Goal: Answer question/provide support: Answer question/provide support

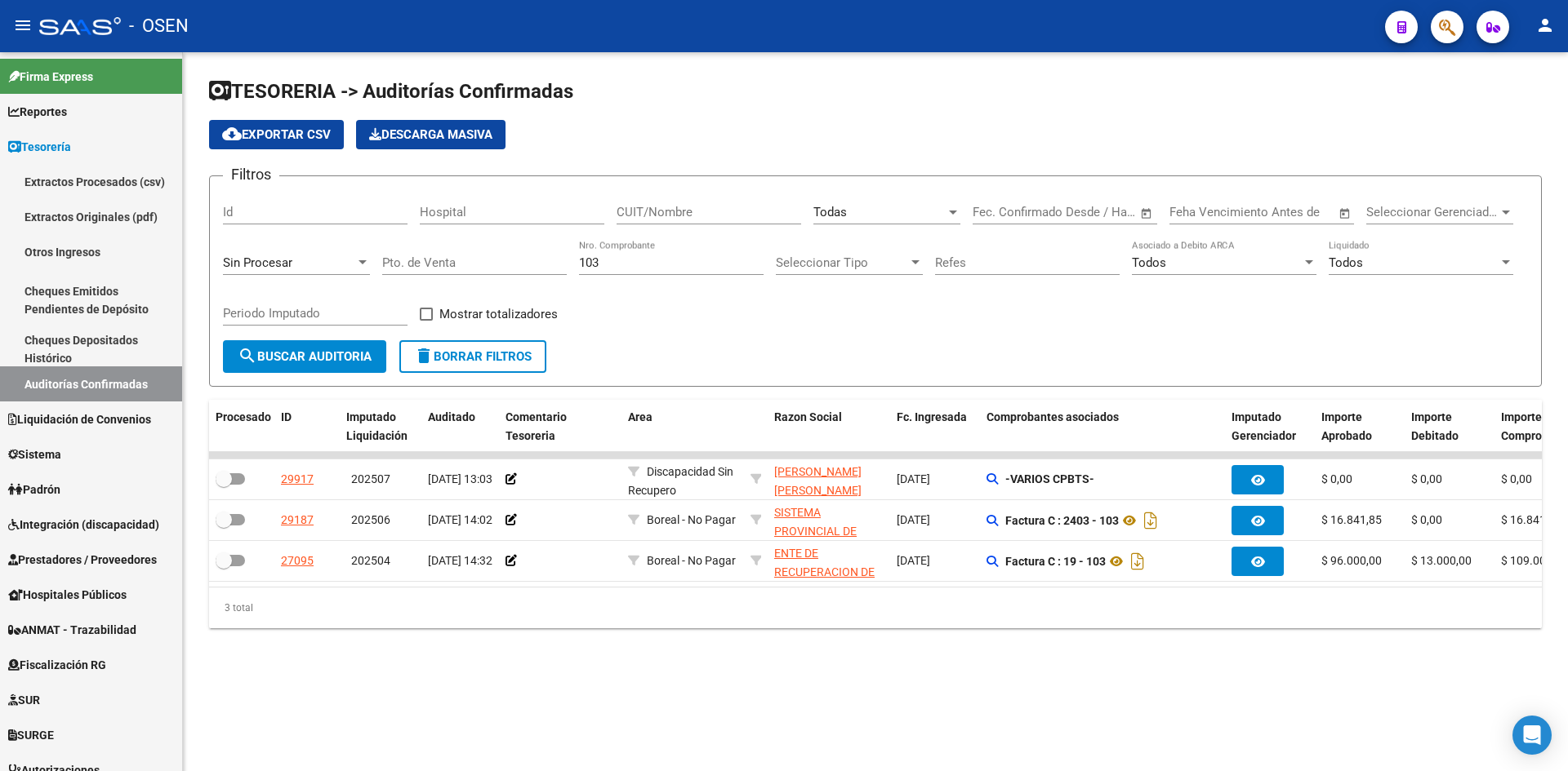
drag, startPoint x: 650, startPoint y: 272, endPoint x: 608, endPoint y: 246, distance: 49.4
click at [645, 267] on div "103 Nro. Comprobante" at bounding box center [671, 257] width 184 height 35
drag, startPoint x: 619, startPoint y: 254, endPoint x: 495, endPoint y: 260, distance: 124.1
click at [495, 260] on div "Filtros Id Hospital CUIT/Nombre Todas Seleccionar Area Start date – End date Fe…" at bounding box center [875, 265] width 1305 height 151
drag, startPoint x: 635, startPoint y: 258, endPoint x: 508, endPoint y: 280, distance: 128.9
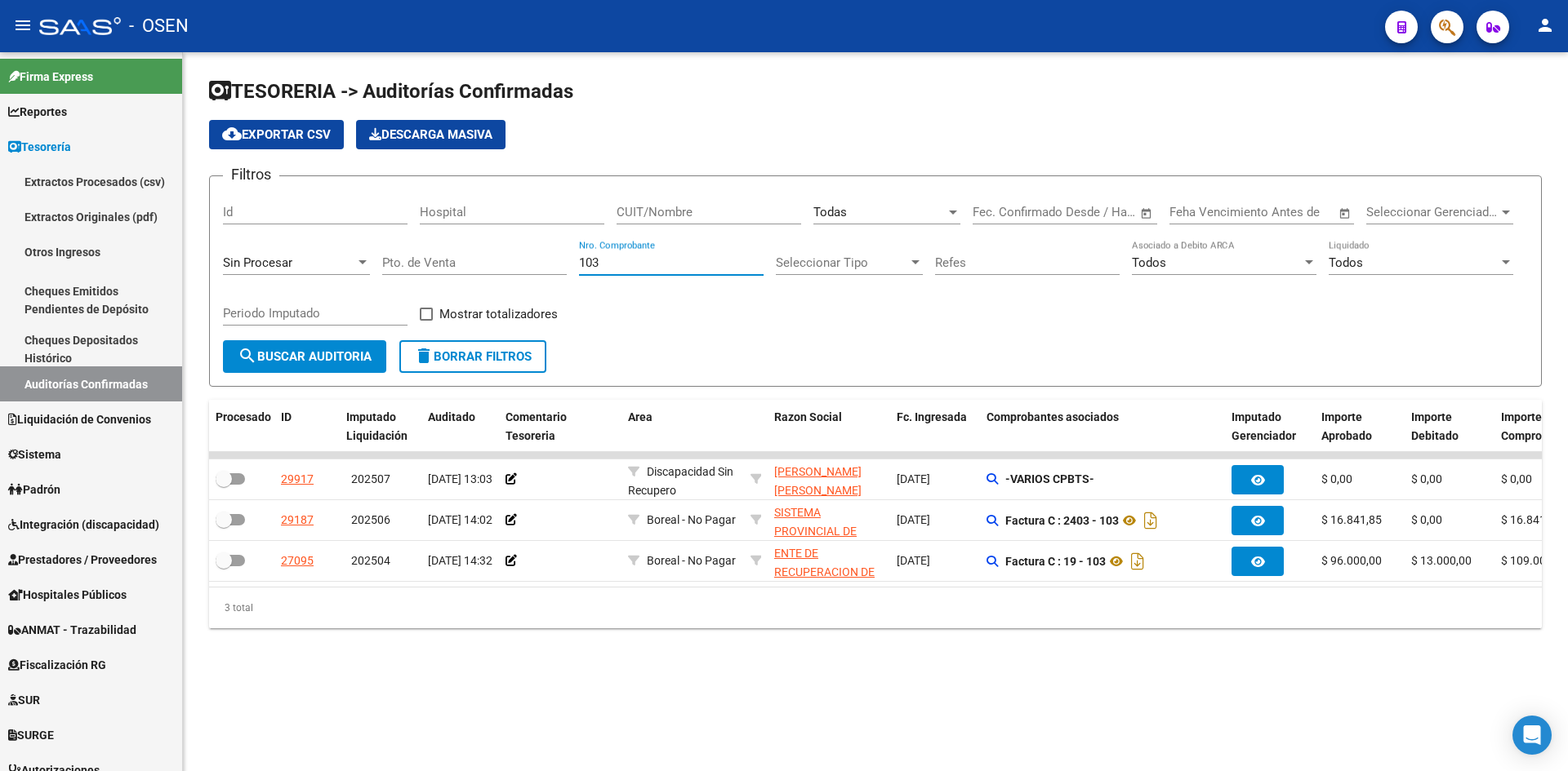
click at [560, 265] on div "Filtros Id Hospital CUIT/Nombre Todas Seleccionar Area Start date – End date Fe…" at bounding box center [875, 265] width 1305 height 151
click at [1443, 219] on div "Seleccionar Gerenciador Seleccionar Gerenciador" at bounding box center [1440, 207] width 147 height 35
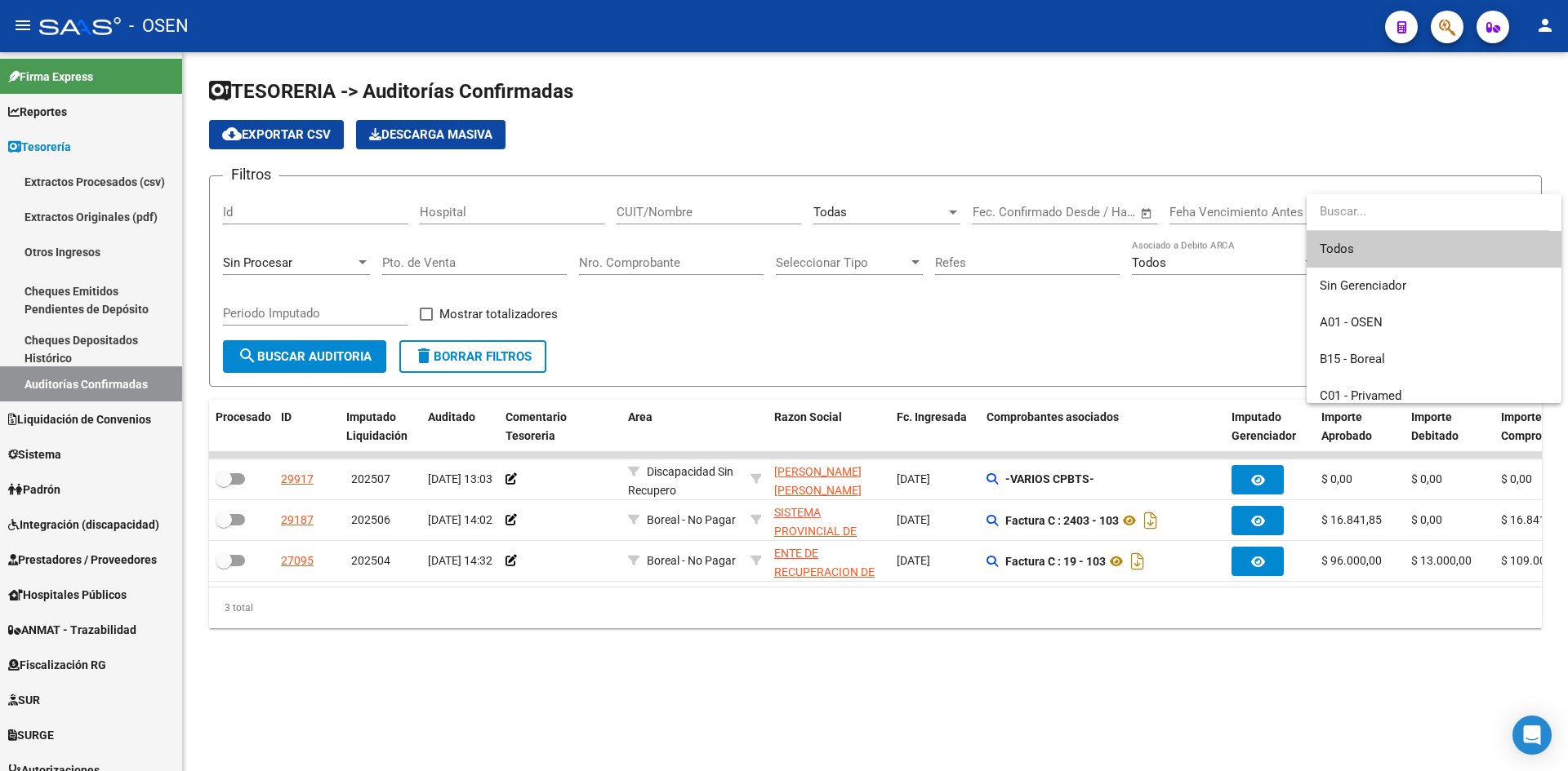
click at [341, 256] on div at bounding box center [784, 385] width 1568 height 771
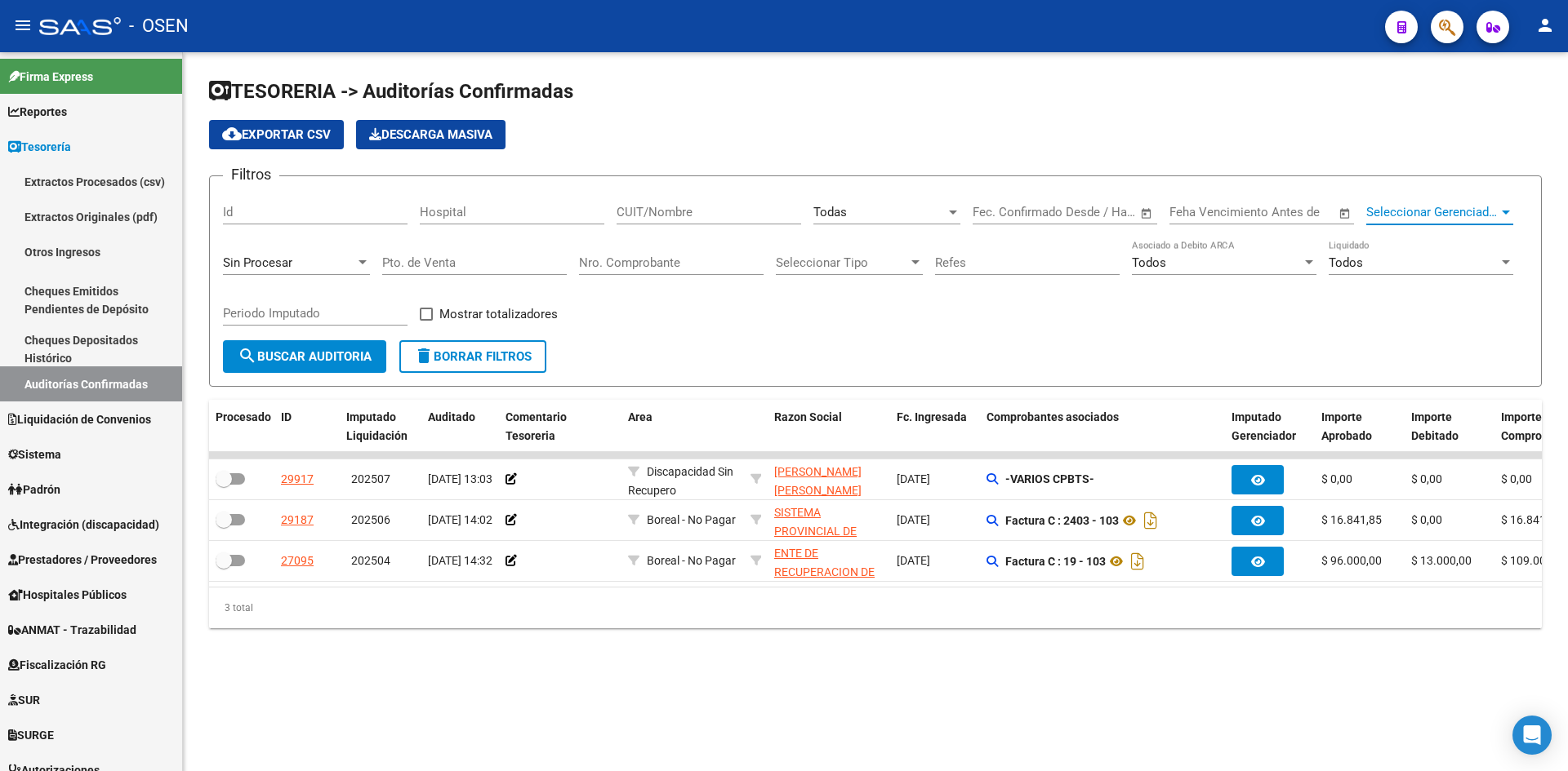
click at [1439, 207] on span "Seleccionar Gerenciador" at bounding box center [1433, 212] width 132 height 15
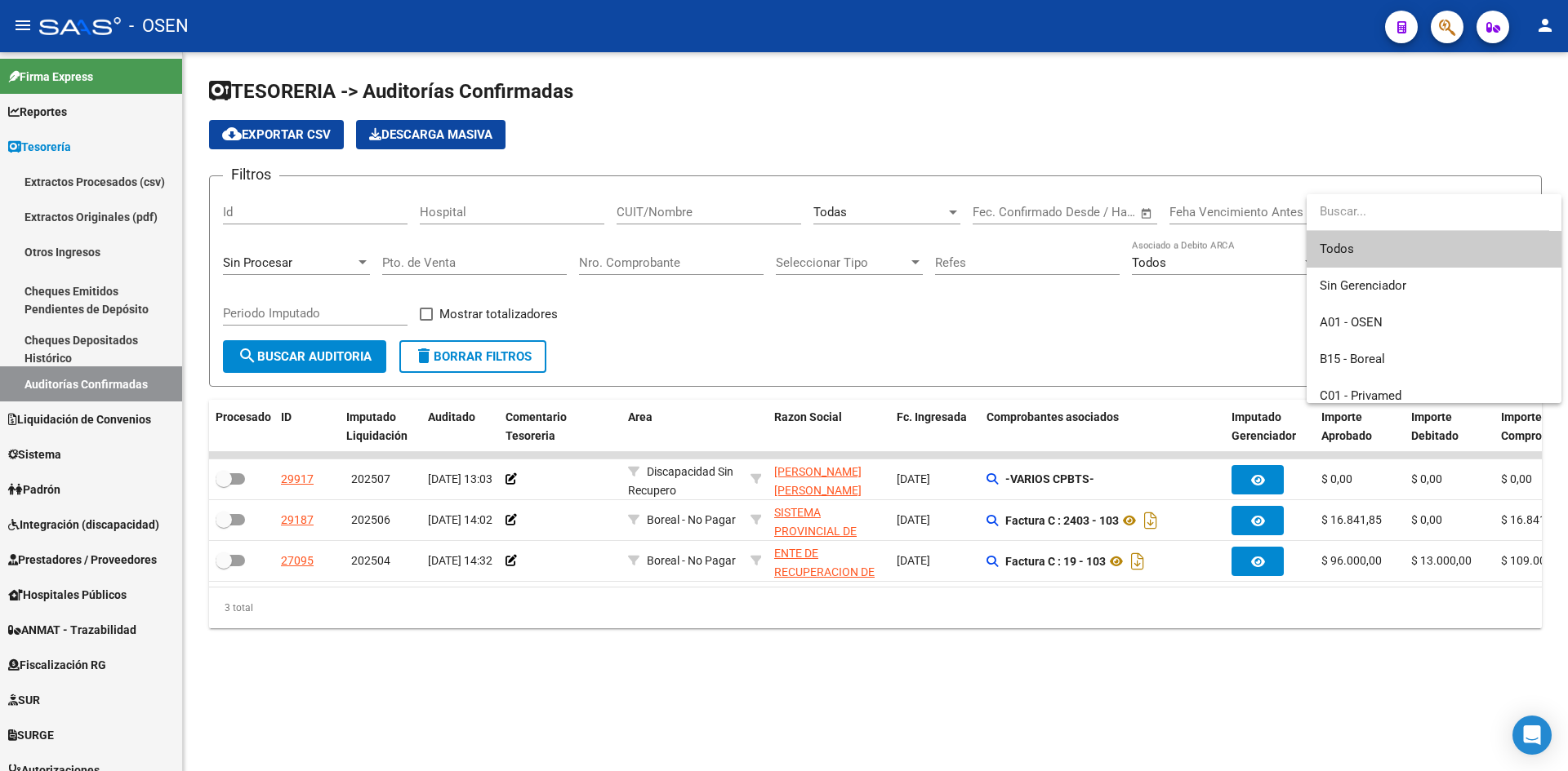
click at [1212, 151] on div at bounding box center [784, 385] width 1568 height 771
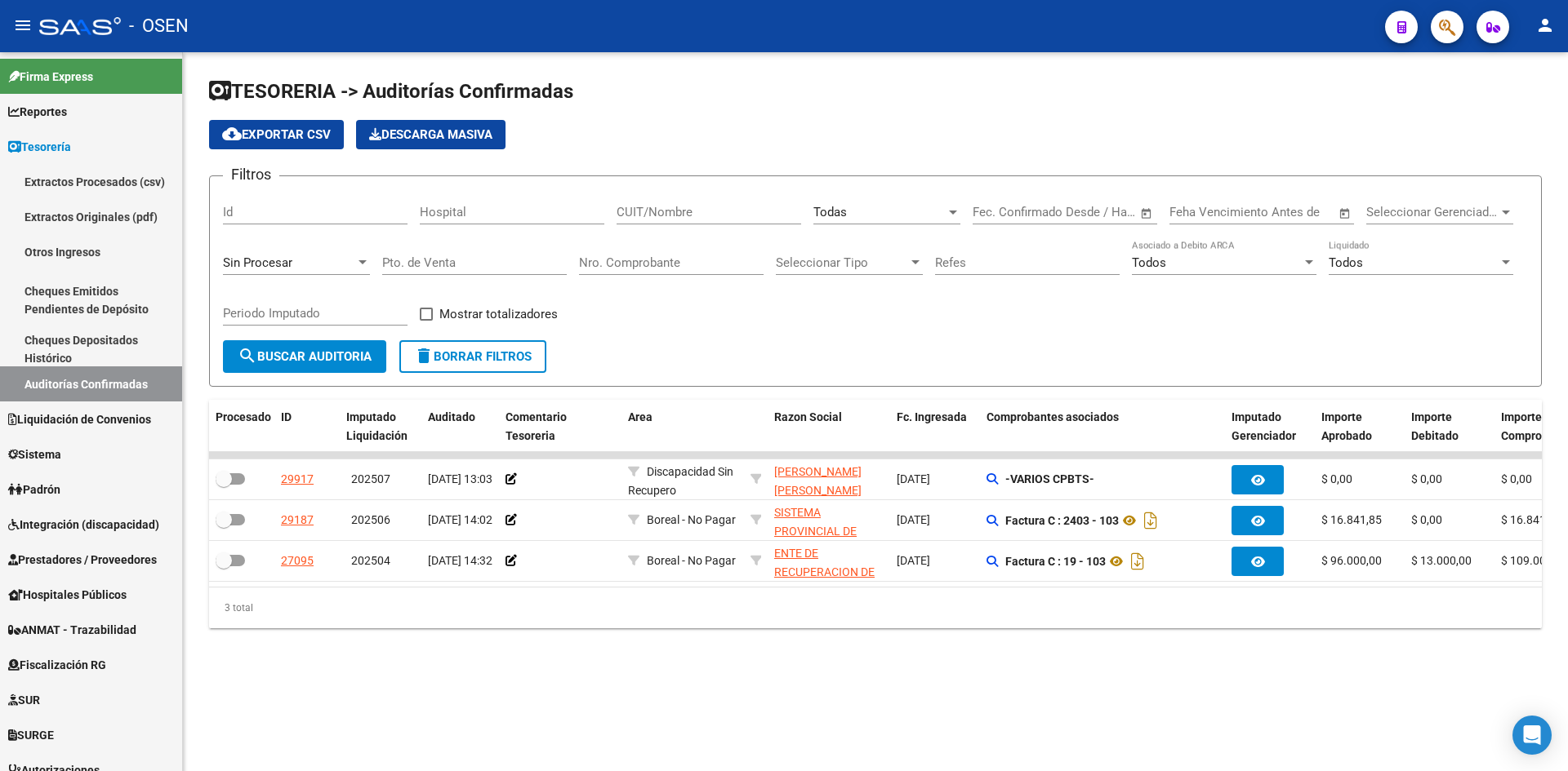
click at [850, 261] on span "Seleccionar Tipo" at bounding box center [842, 263] width 132 height 15
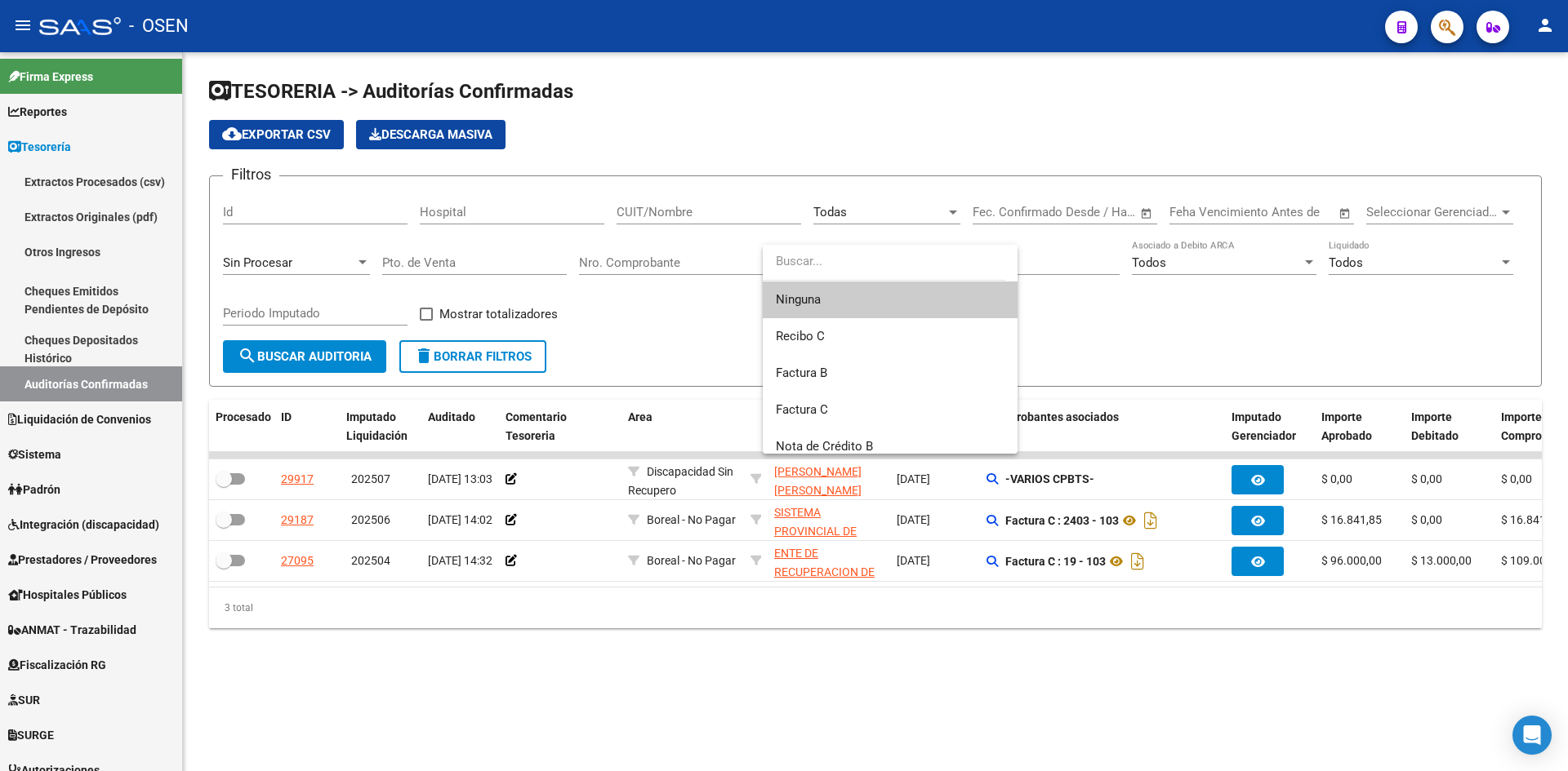
click at [864, 163] on div at bounding box center [784, 385] width 1568 height 771
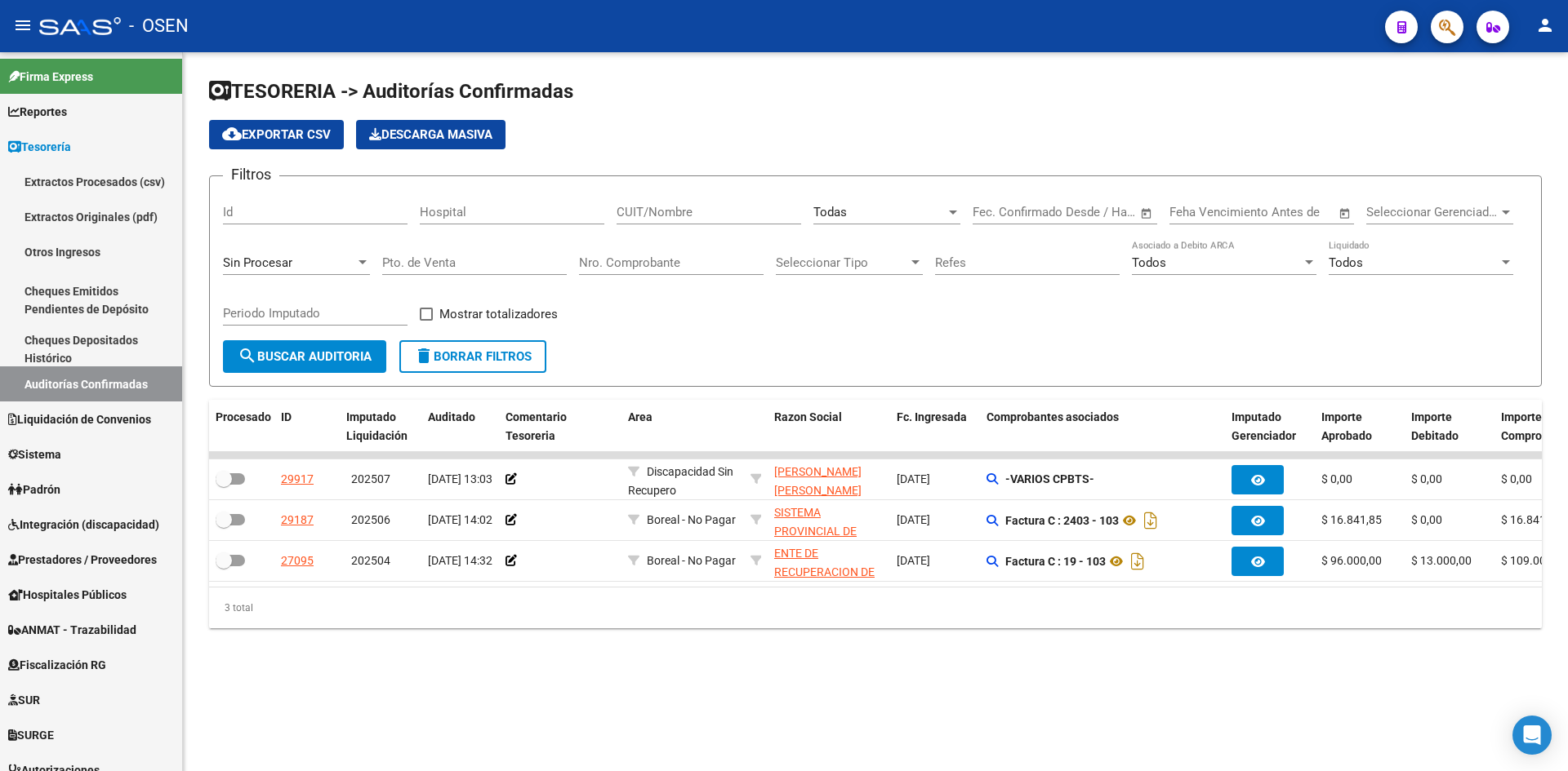
click at [888, 215] on div "Todas" at bounding box center [879, 212] width 132 height 15
type input "ars"
click at [880, 255] on span "Arsenal" at bounding box center [909, 250] width 191 height 37
click at [322, 367] on button "search Buscar Auditoria" at bounding box center [305, 356] width 163 height 32
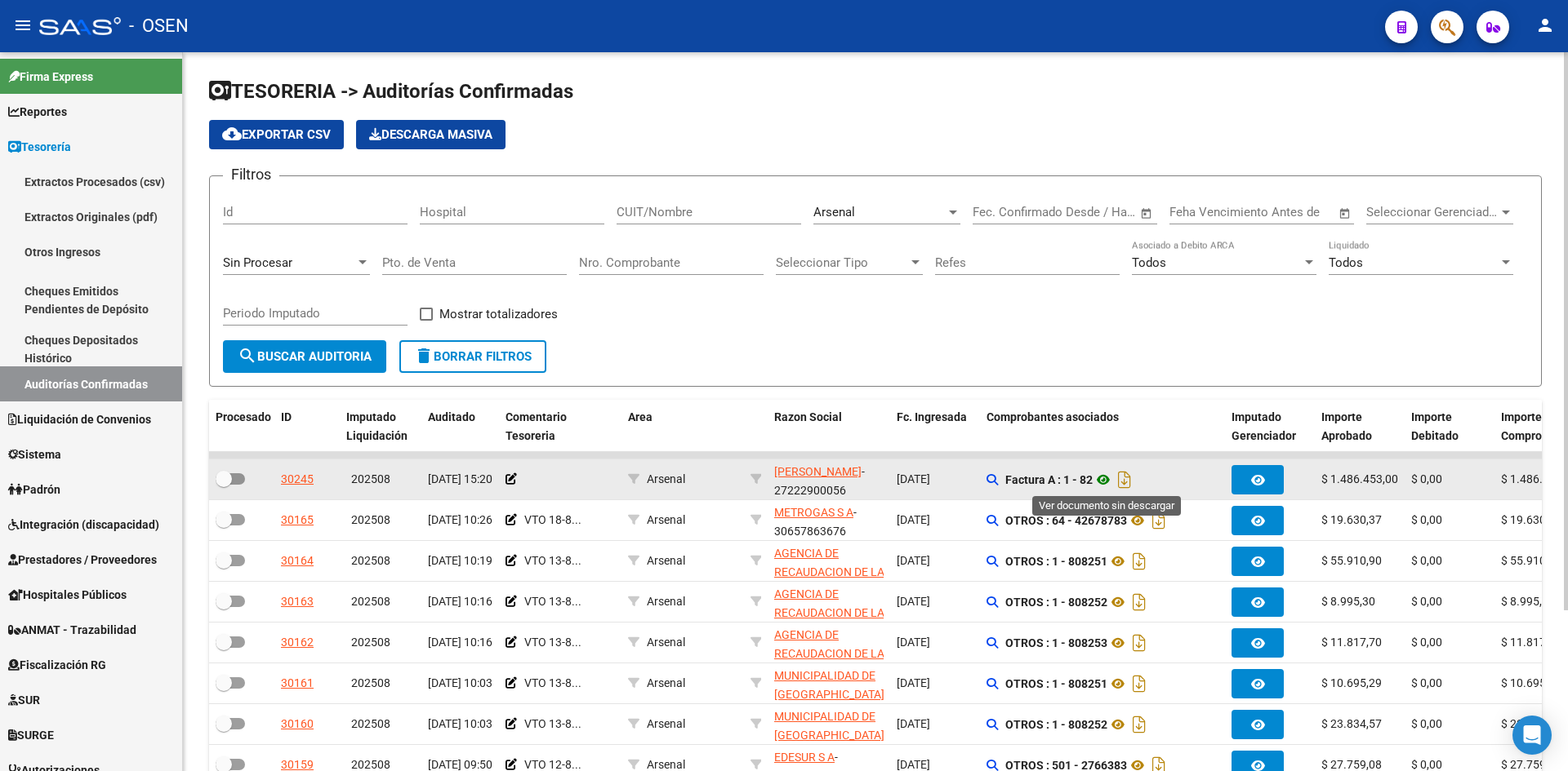
click at [1104, 474] on icon at bounding box center [1103, 479] width 21 height 19
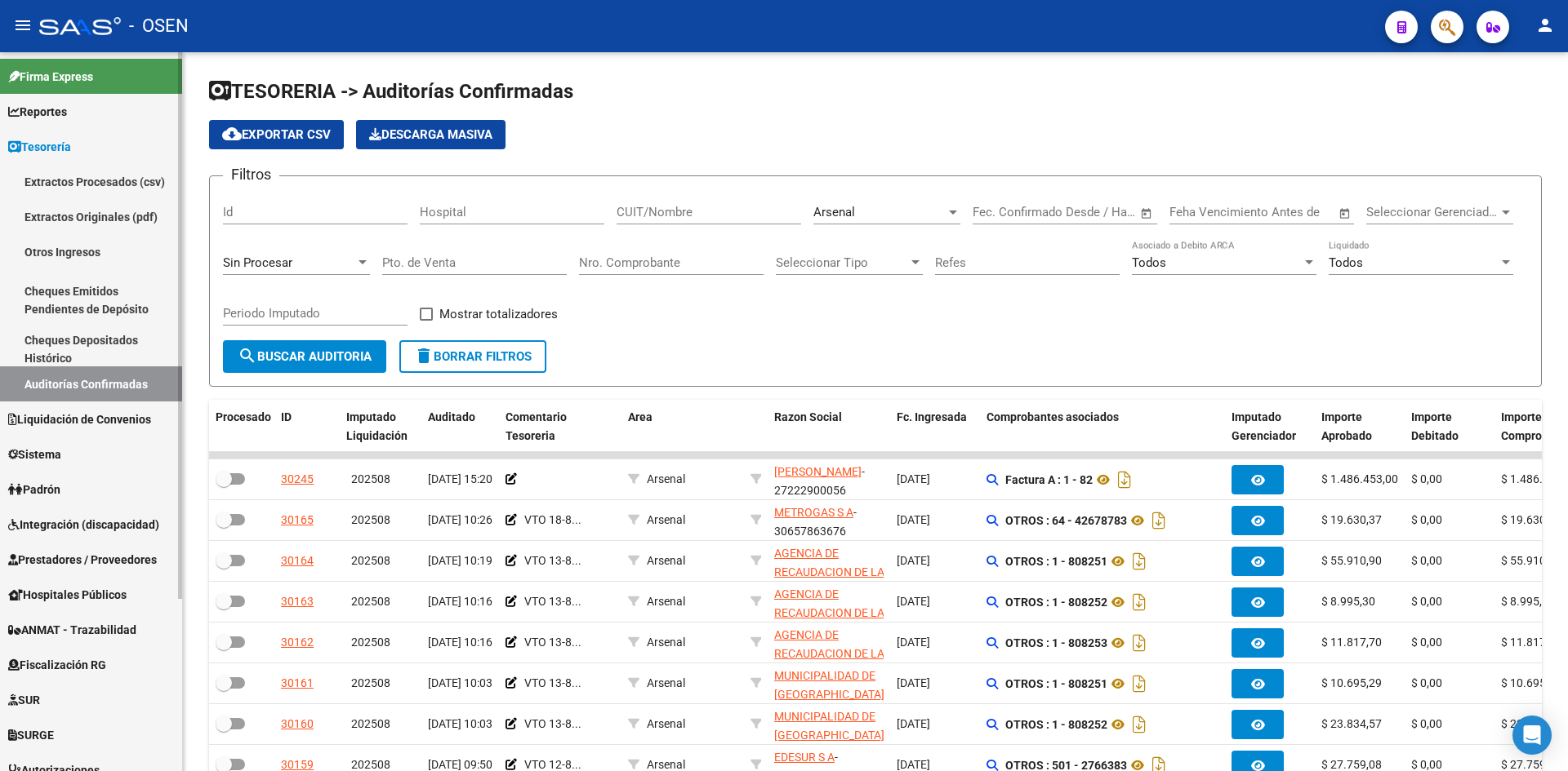
click at [126, 377] on link "Auditorías Confirmadas" at bounding box center [91, 384] width 182 height 35
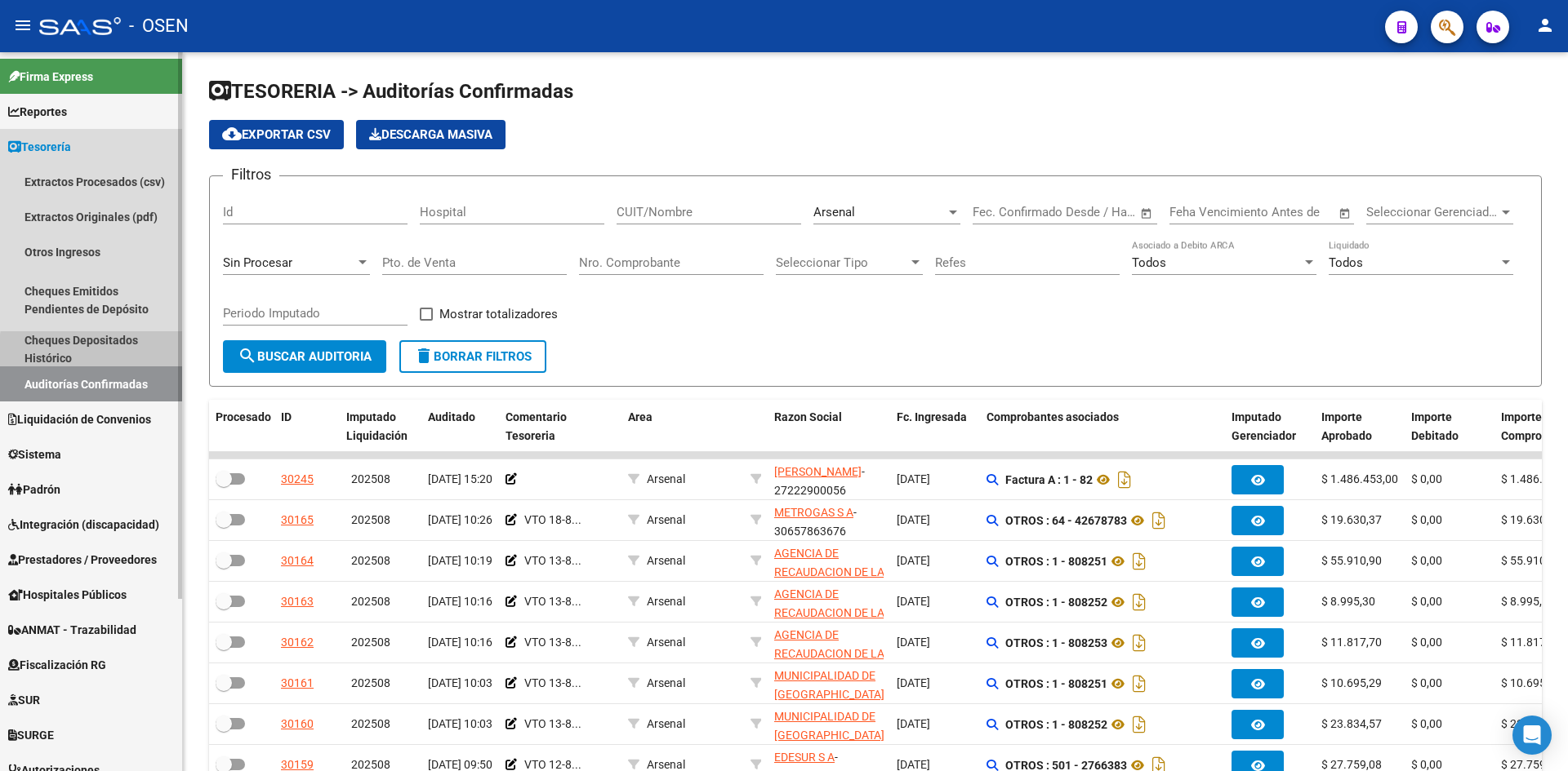
click at [109, 353] on link "Cheques Depositados Histórico" at bounding box center [91, 349] width 182 height 35
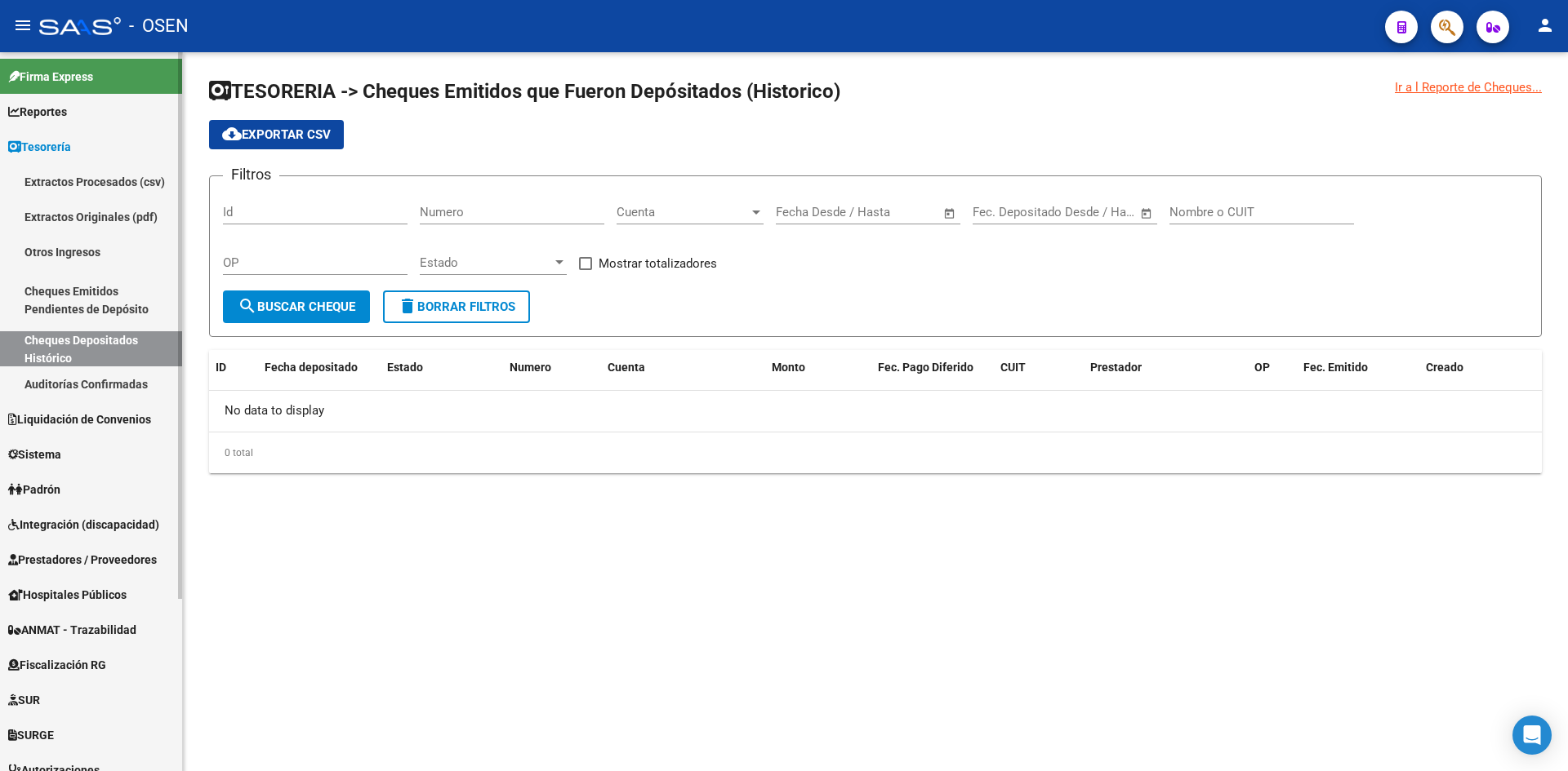
click at [109, 371] on link "Auditorías Confirmadas" at bounding box center [91, 384] width 182 height 35
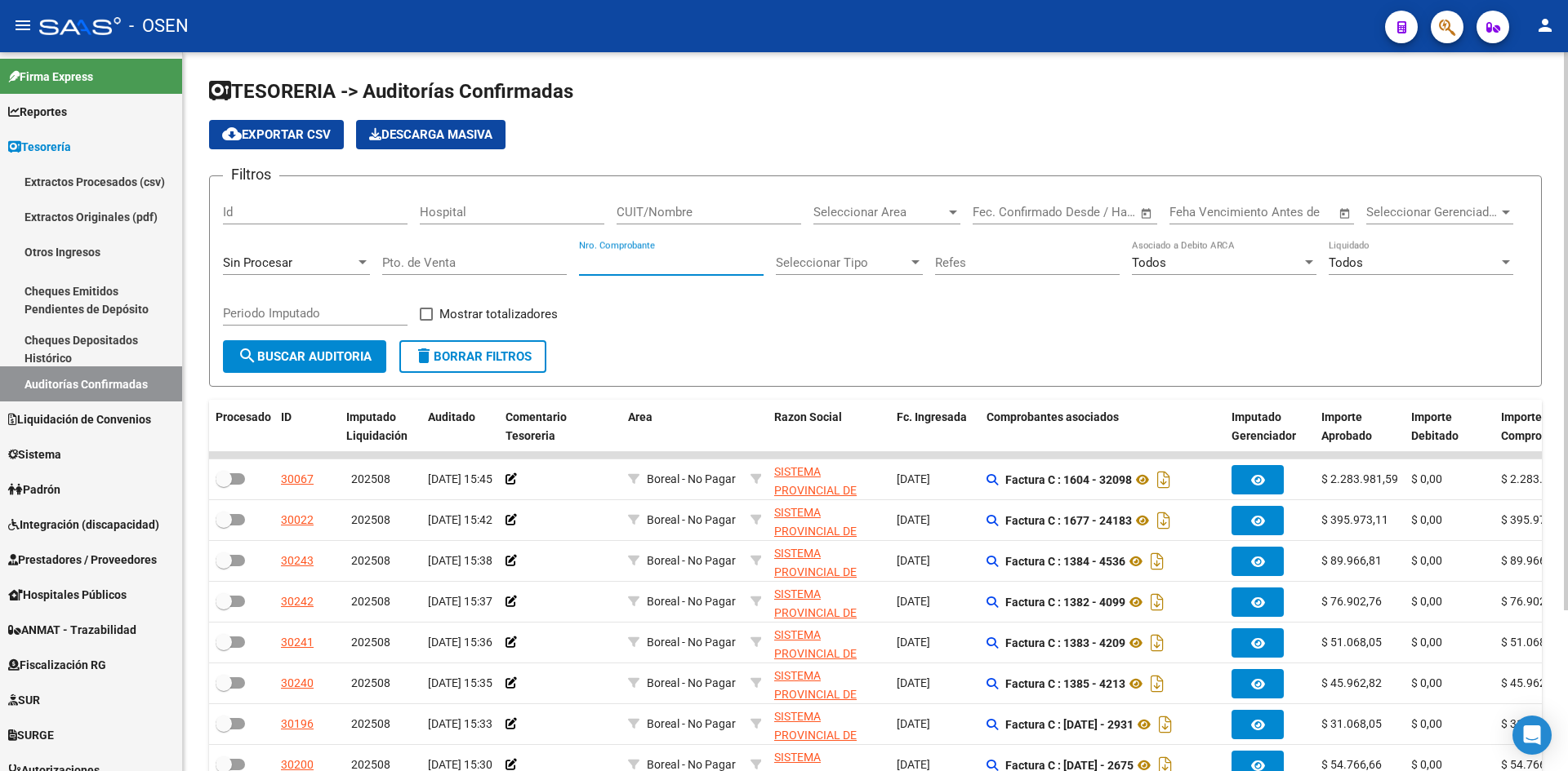
click at [685, 258] on input "Nro. Comprobante" at bounding box center [671, 263] width 184 height 15
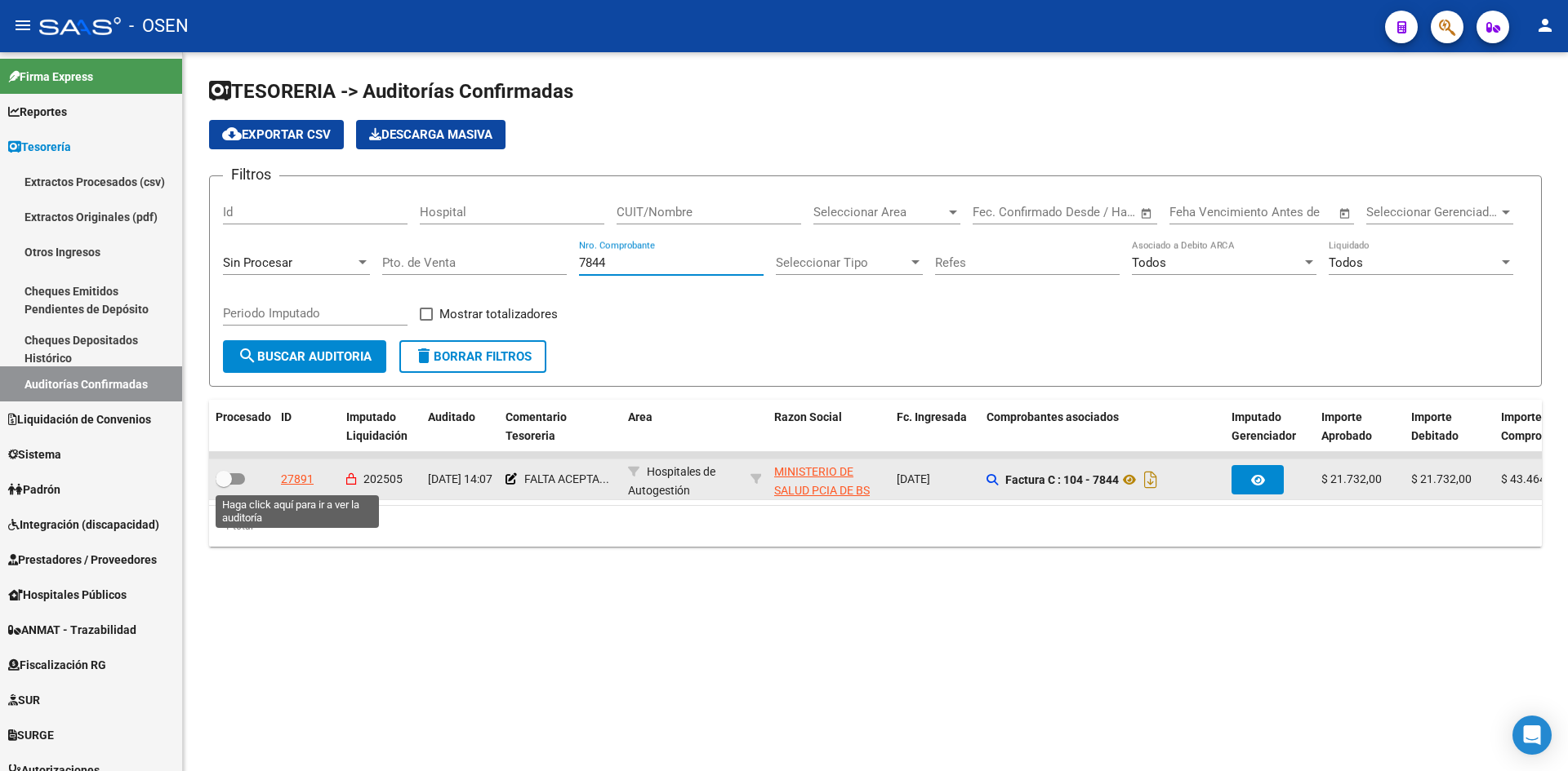
type input "7844"
click at [301, 474] on div "27891" at bounding box center [296, 479] width 32 height 19
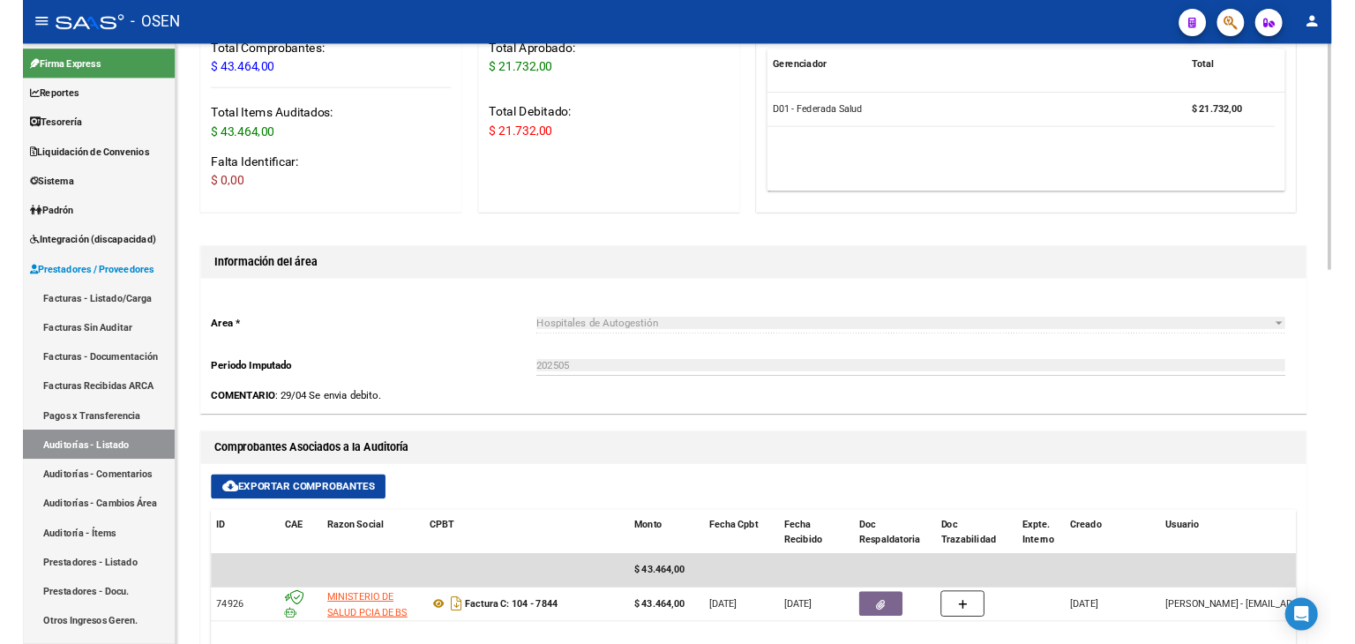
scroll to position [588, 0]
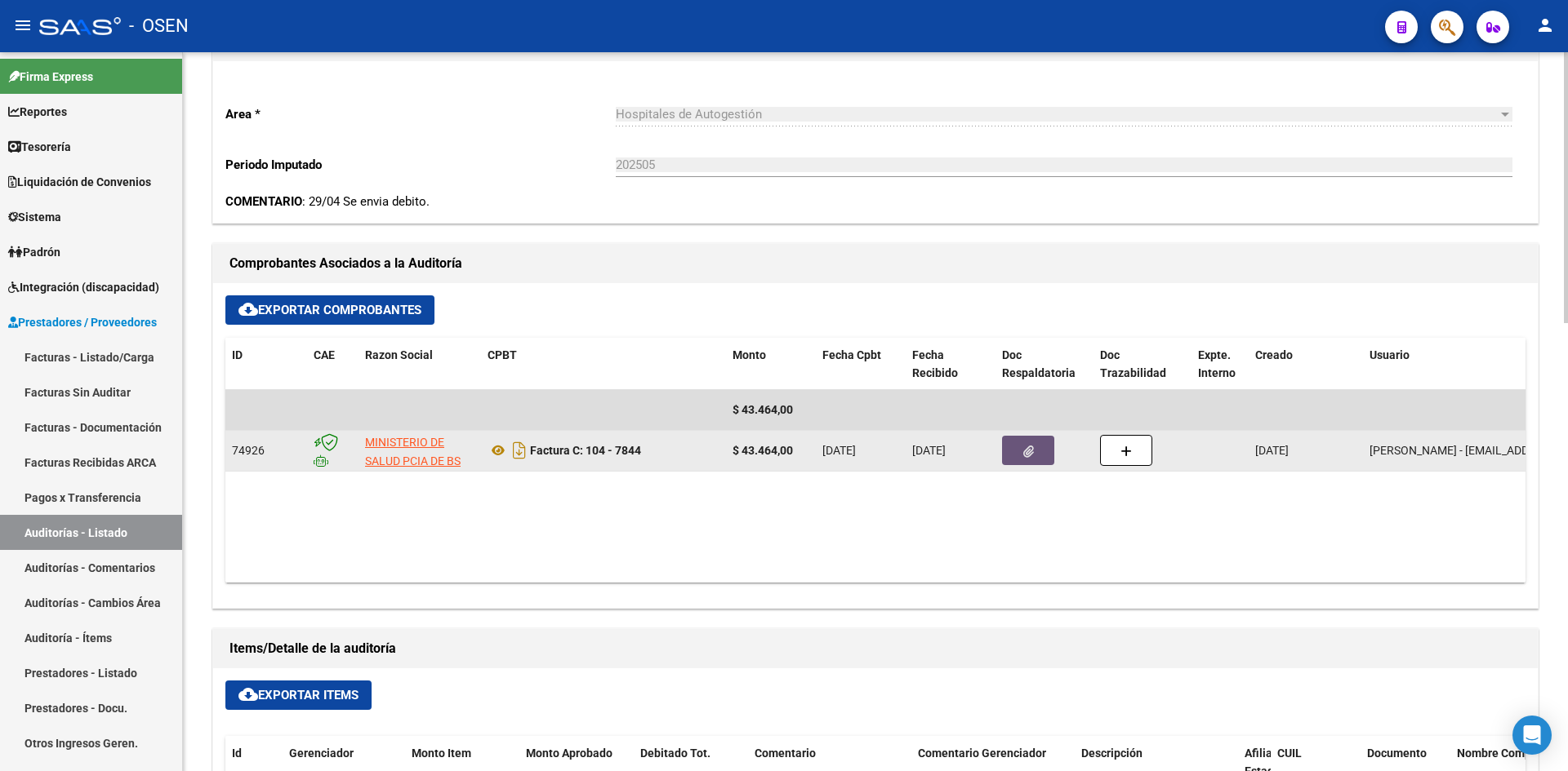
click at [1014, 454] on button "button" at bounding box center [1028, 451] width 52 height 30
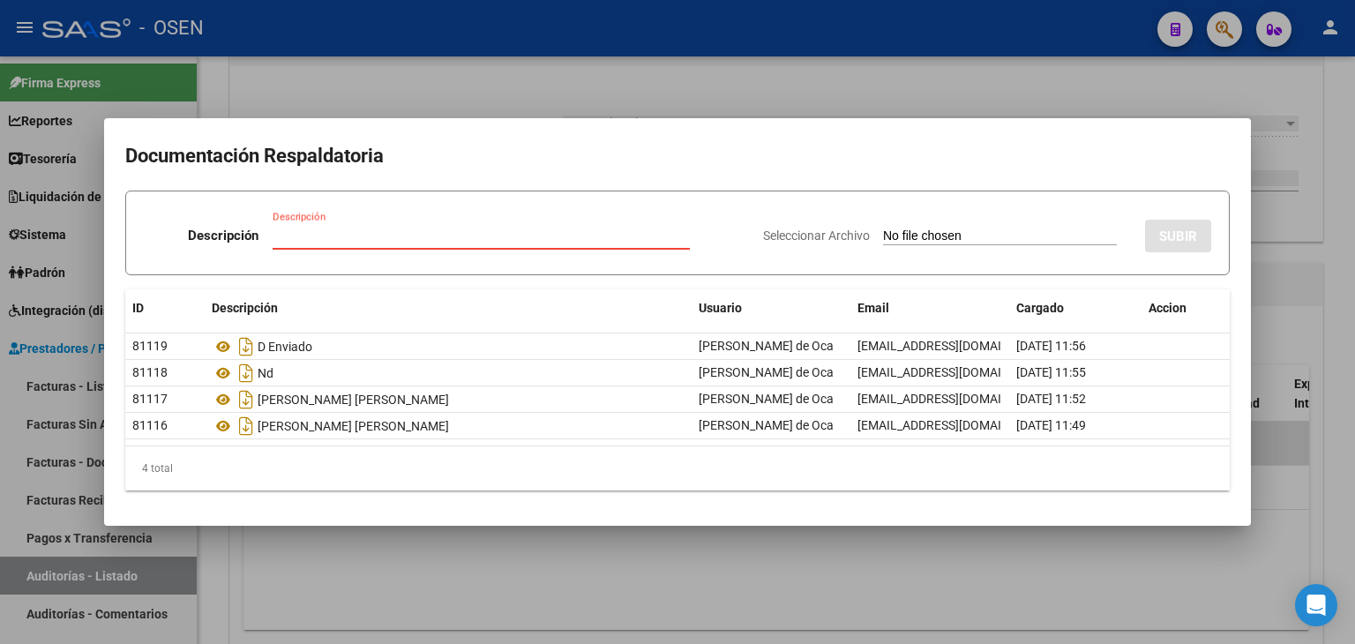
click at [52, 271] on div at bounding box center [677, 322] width 1355 height 644
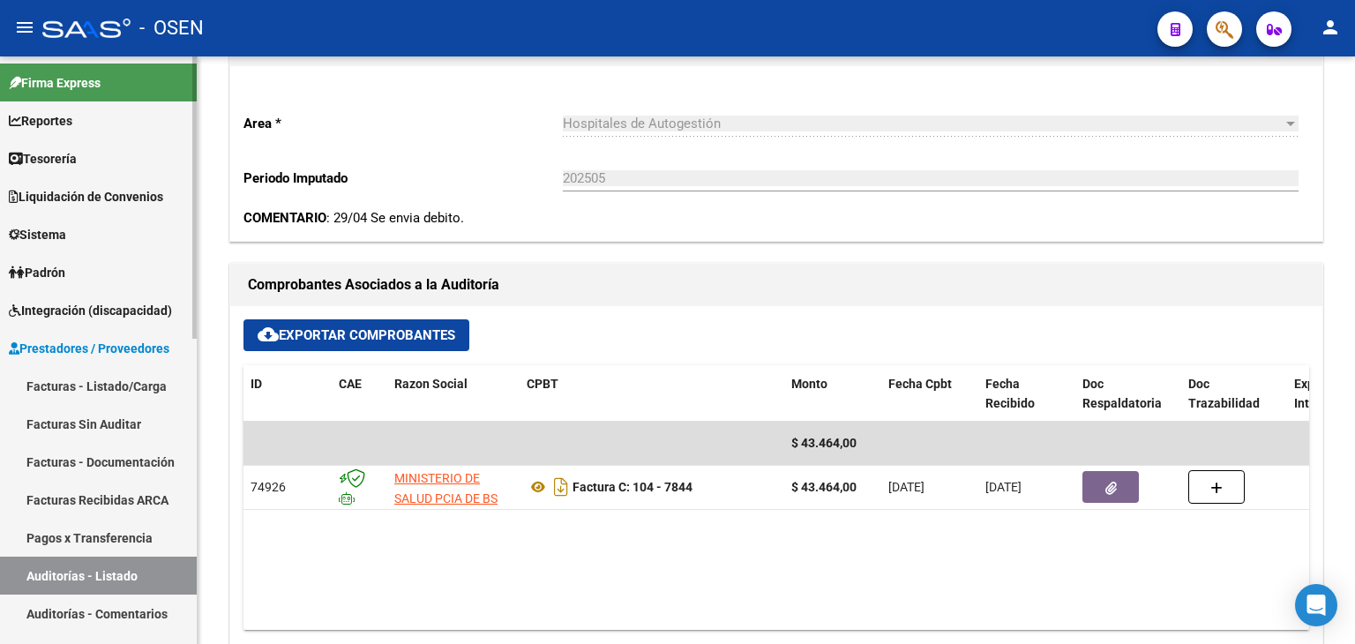
click at [81, 187] on span "Liquidación de Convenios" at bounding box center [86, 196] width 154 height 19
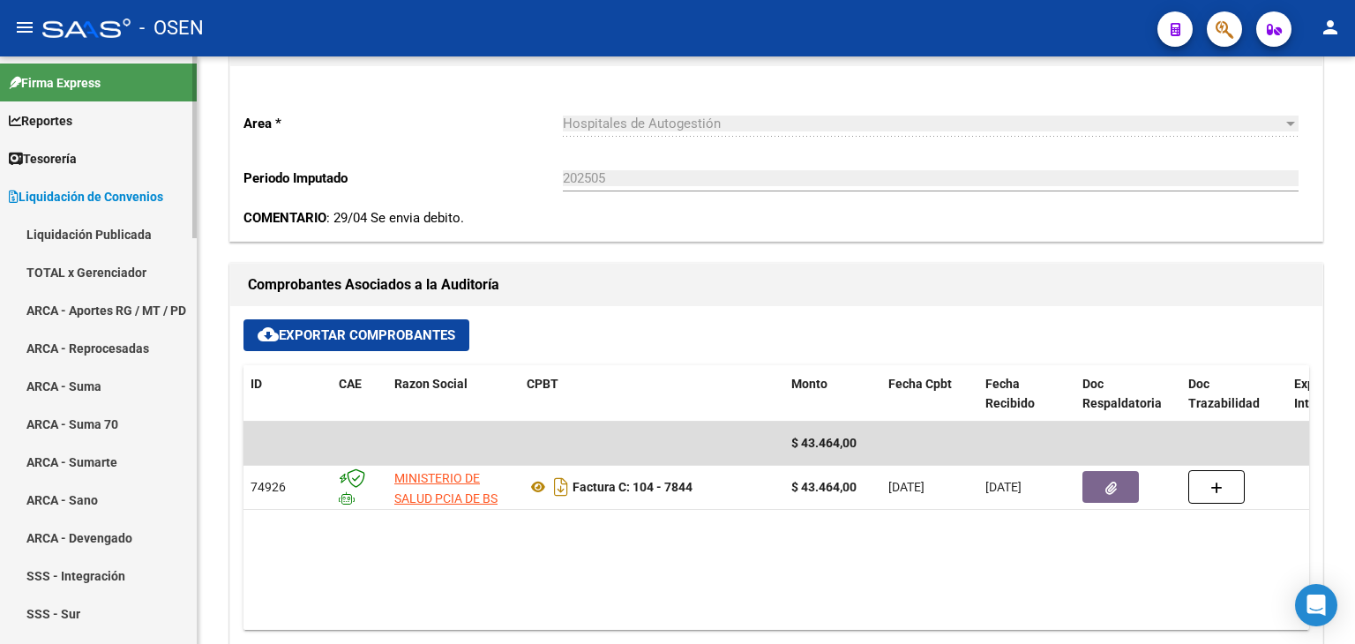
click at [94, 163] on link "Tesorería" at bounding box center [98, 158] width 197 height 38
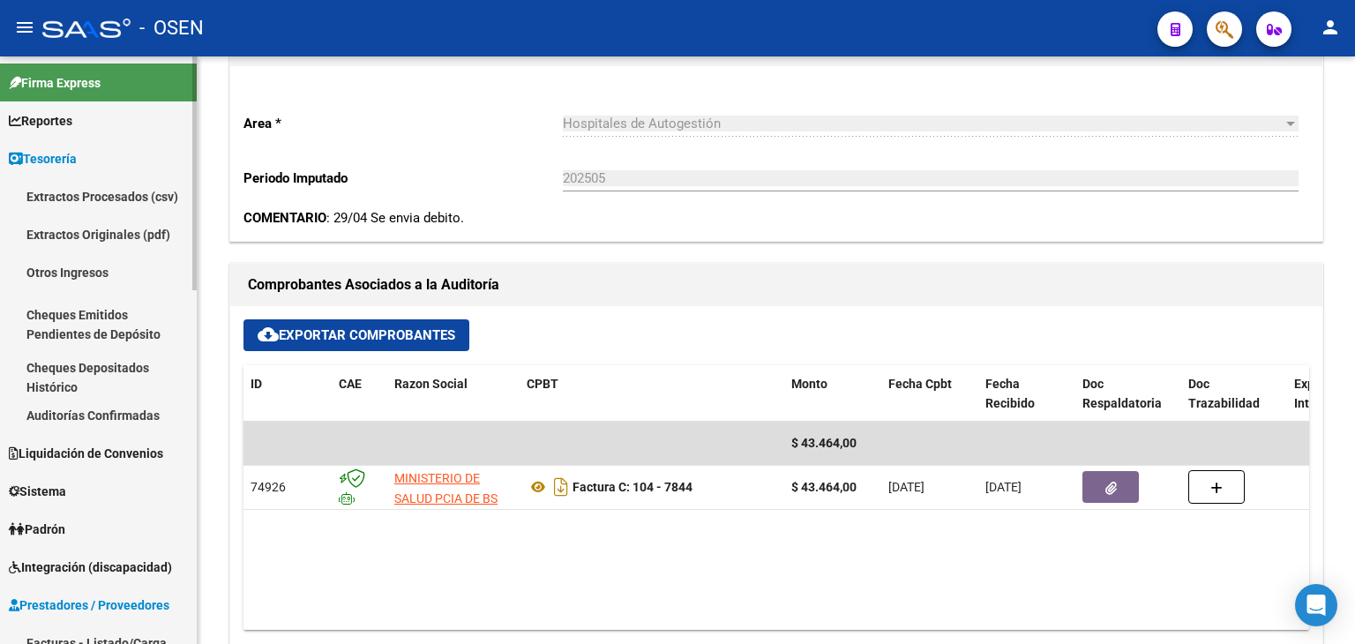
click at [142, 411] on link "Auditorías Confirmadas" at bounding box center [98, 415] width 197 height 38
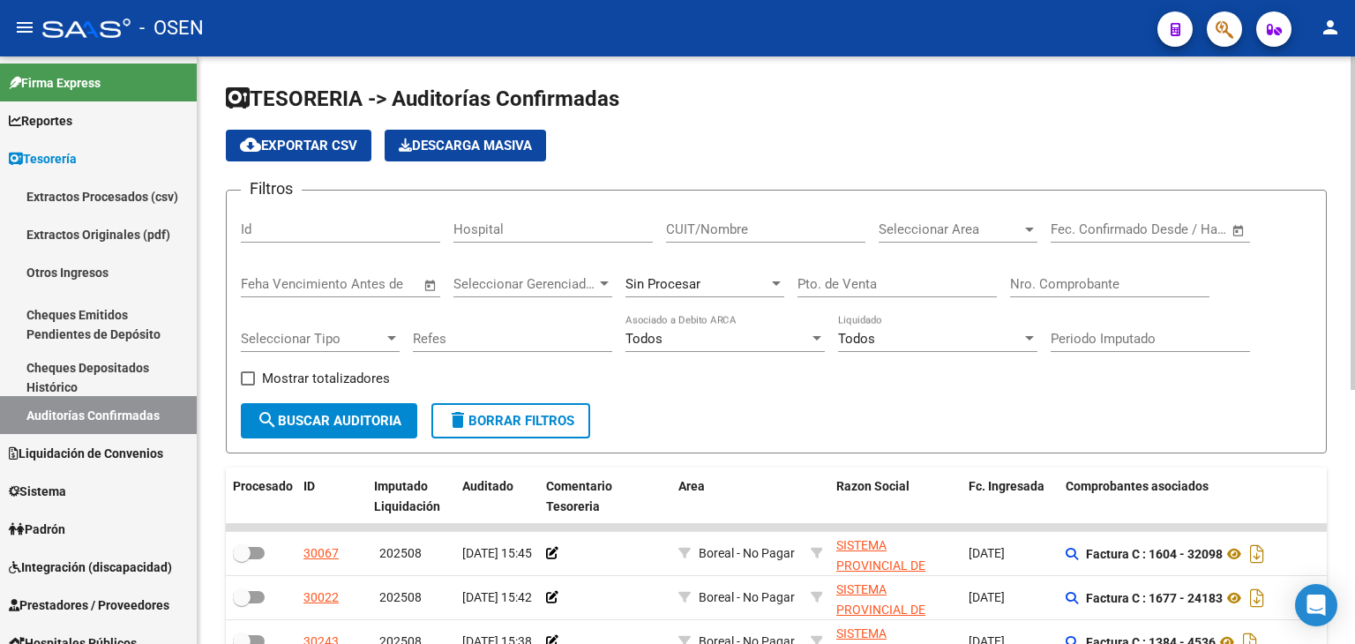
click at [1089, 290] on div "Nro. Comprobante" at bounding box center [1109, 278] width 199 height 38
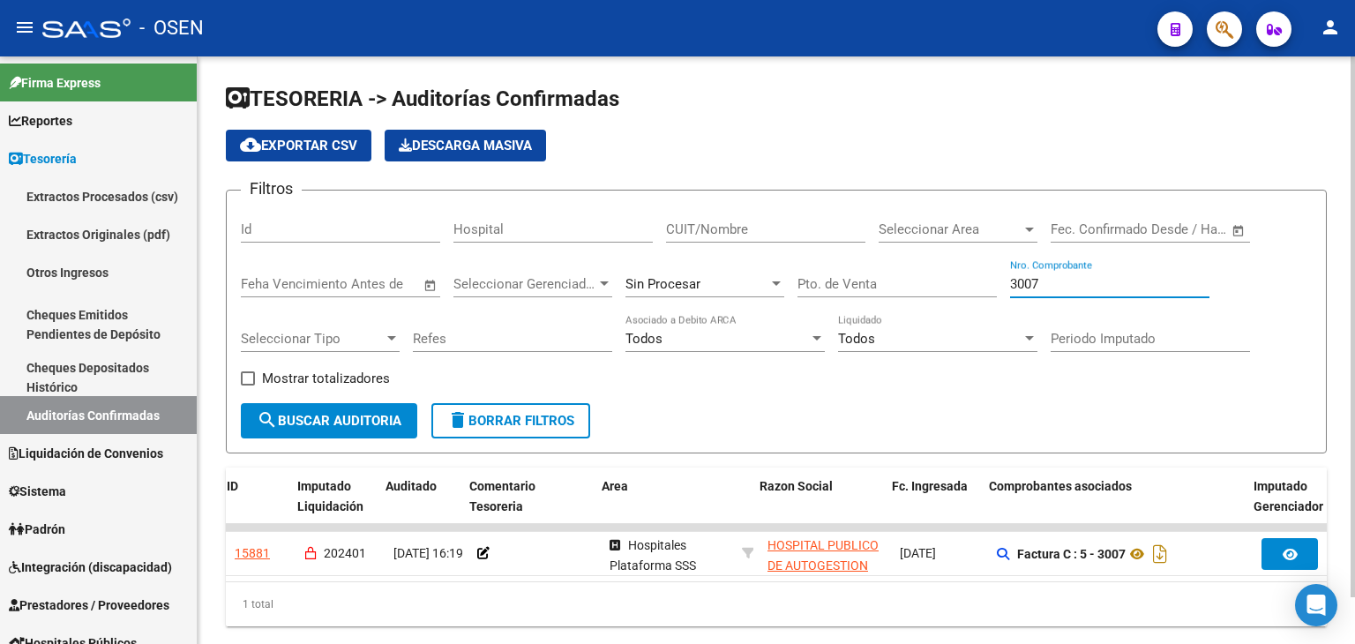
scroll to position [0, 274]
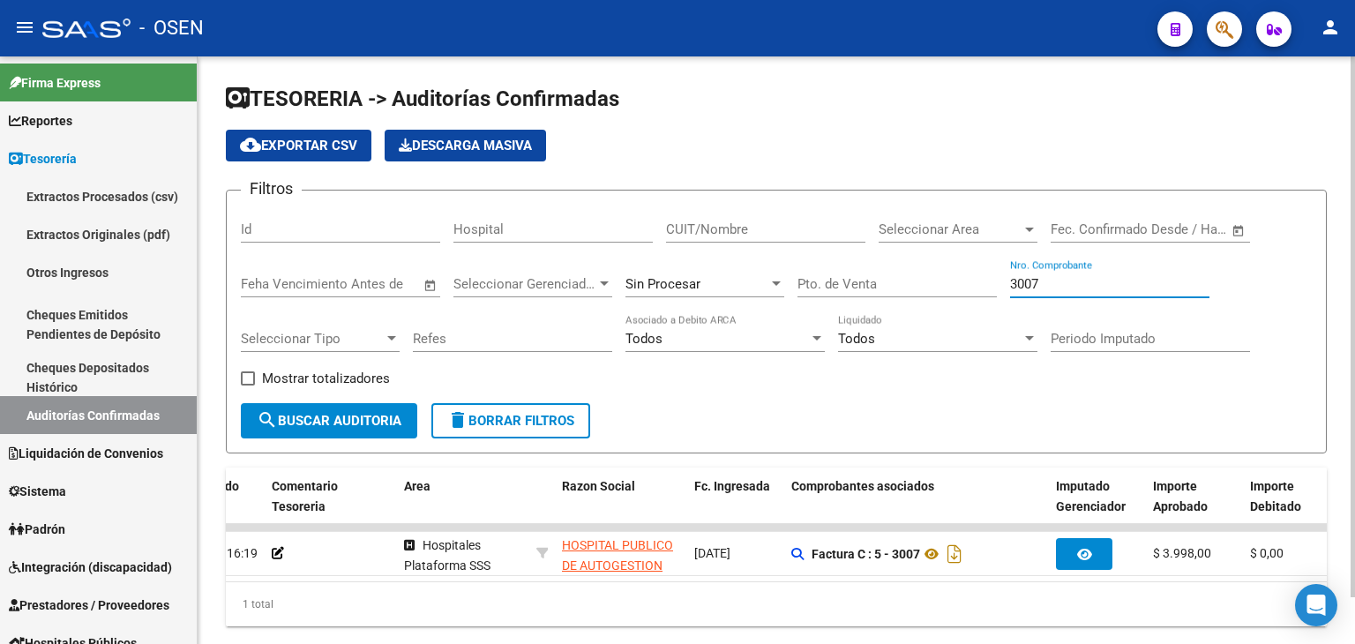
click at [1044, 290] on div "3007 Nro. Comprobante" at bounding box center [1109, 278] width 199 height 38
drag, startPoint x: 1044, startPoint y: 287, endPoint x: 876, endPoint y: 234, distance: 176.6
click at [877, 234] on div "Filtros Id Hospital CUIT/Nombre Seleccionar Area Seleccionar Area Start date – …" at bounding box center [776, 304] width 1071 height 198
click at [589, 613] on div "1 total" at bounding box center [776, 604] width 1101 height 44
drag, startPoint x: 1051, startPoint y: 286, endPoint x: 954, endPoint y: 255, distance: 101.8
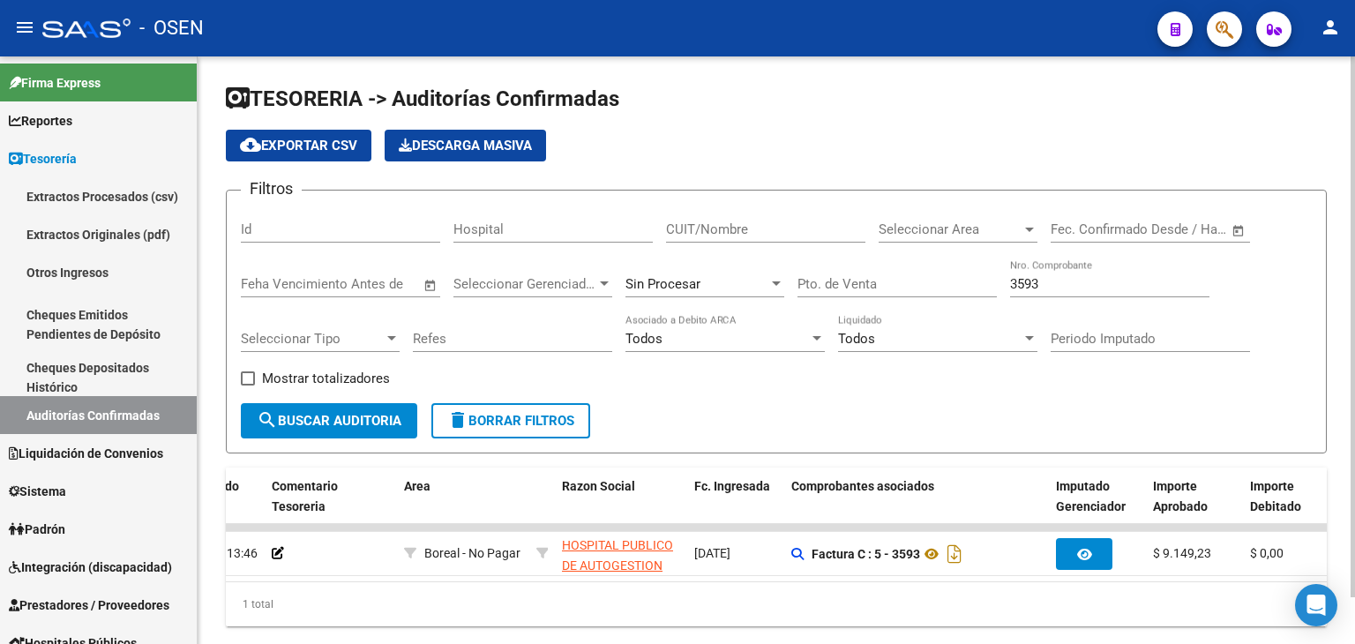
click at [963, 258] on div "Filtros Id Hospital CUIT/Nombre Seleccionar Area Seleccionar Area Start date – …" at bounding box center [776, 304] width 1071 height 198
drag, startPoint x: 1069, startPoint y: 288, endPoint x: 794, endPoint y: 258, distance: 276.8
click at [975, 259] on div "Filtros Id Hospital CUIT/Nombre Seleccionar Area Seleccionar Area Start date – …" at bounding box center [776, 304] width 1071 height 198
drag, startPoint x: 1057, startPoint y: 283, endPoint x: 959, endPoint y: 258, distance: 101.0
click at [959, 258] on div "Filtros Id Hospital CUIT/Nombre Seleccionar Area Seleccionar Area Start date – …" at bounding box center [776, 304] width 1071 height 198
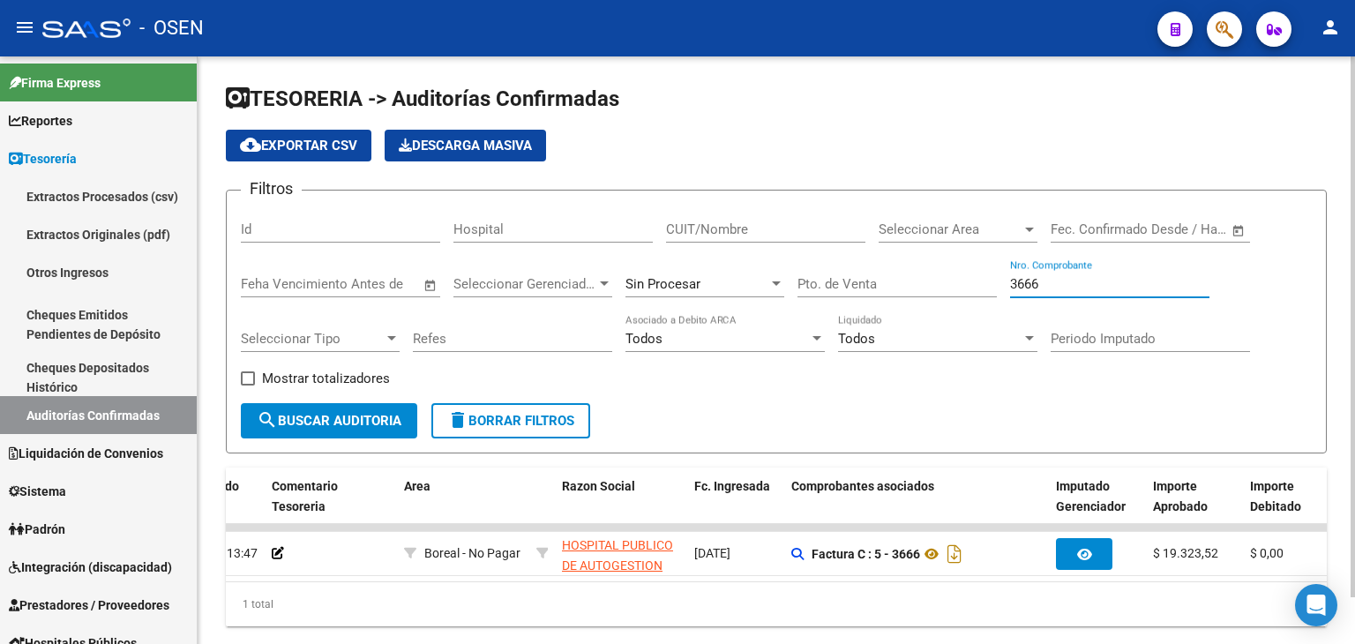
drag, startPoint x: 1050, startPoint y: 280, endPoint x: 1002, endPoint y: 277, distance: 48.6
click at [1002, 277] on div "Filtros Id Hospital CUIT/Nombre Seleccionar Area Seleccionar Area Start date – …" at bounding box center [776, 304] width 1071 height 198
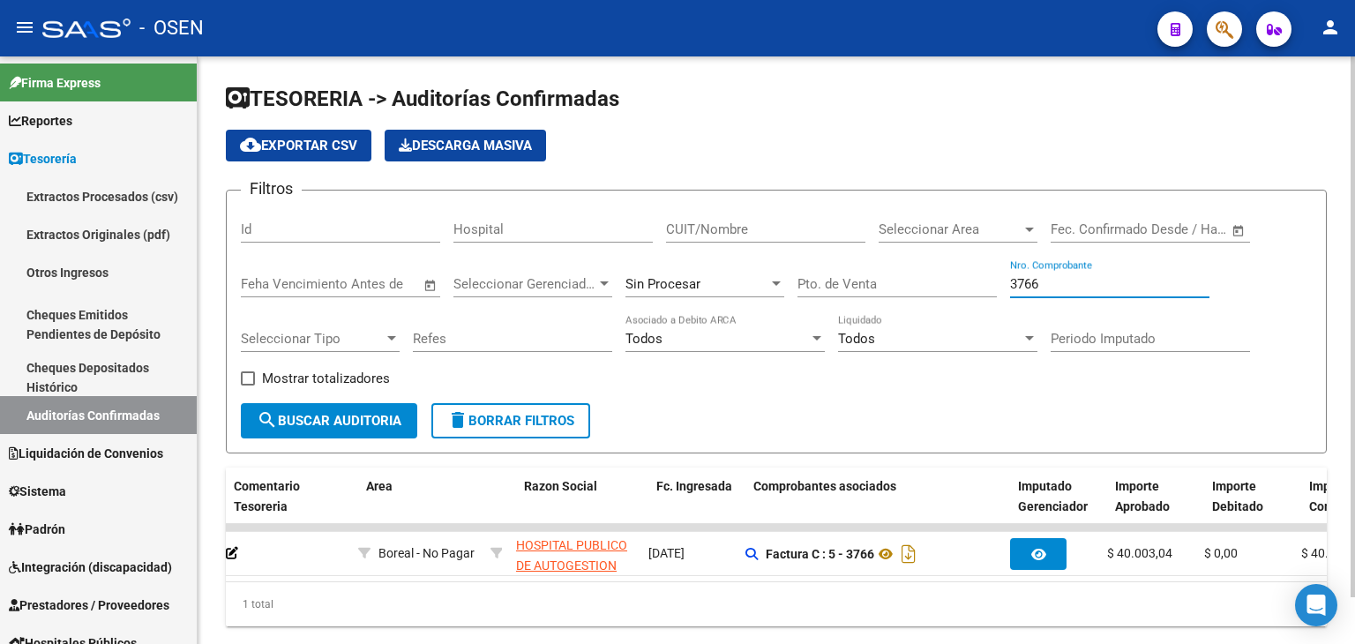
scroll to position [0, 312]
drag, startPoint x: 1072, startPoint y: 287, endPoint x: 952, endPoint y: 273, distance: 121.7
click at [953, 273] on div "Filtros Id Hospital CUIT/Nombre Seleccionar Area Seleccionar Area Start date – …" at bounding box center [776, 304] width 1071 height 198
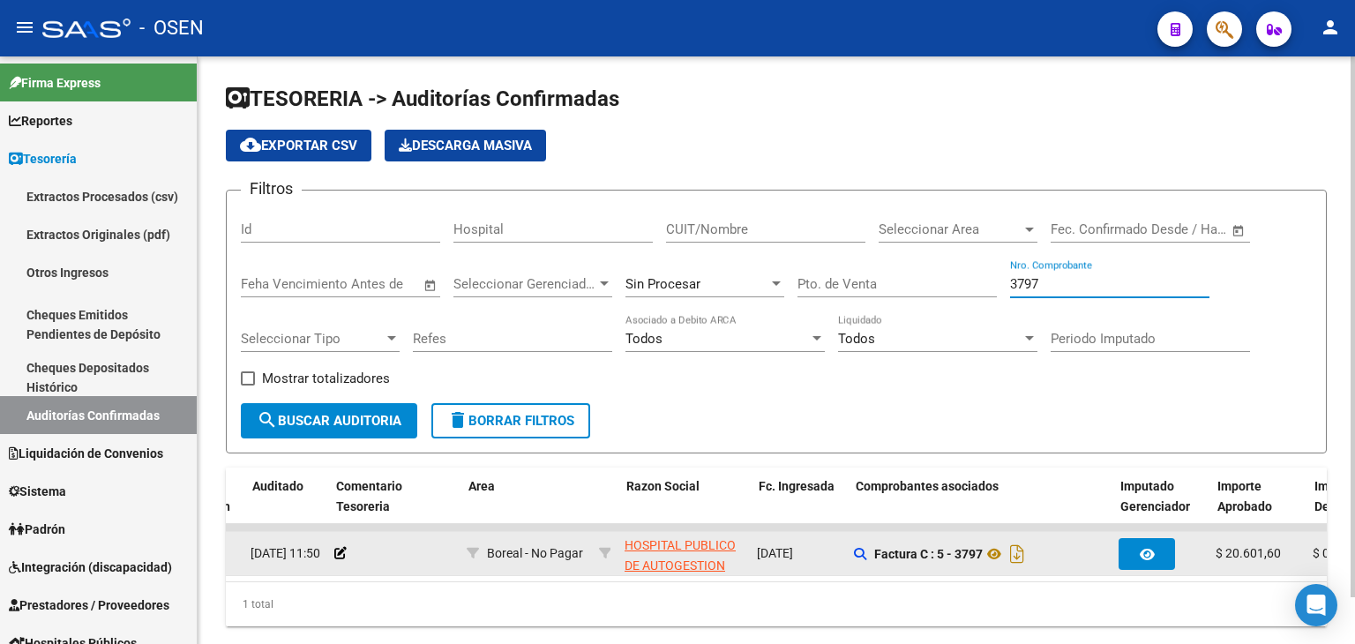
scroll to position [0, 234]
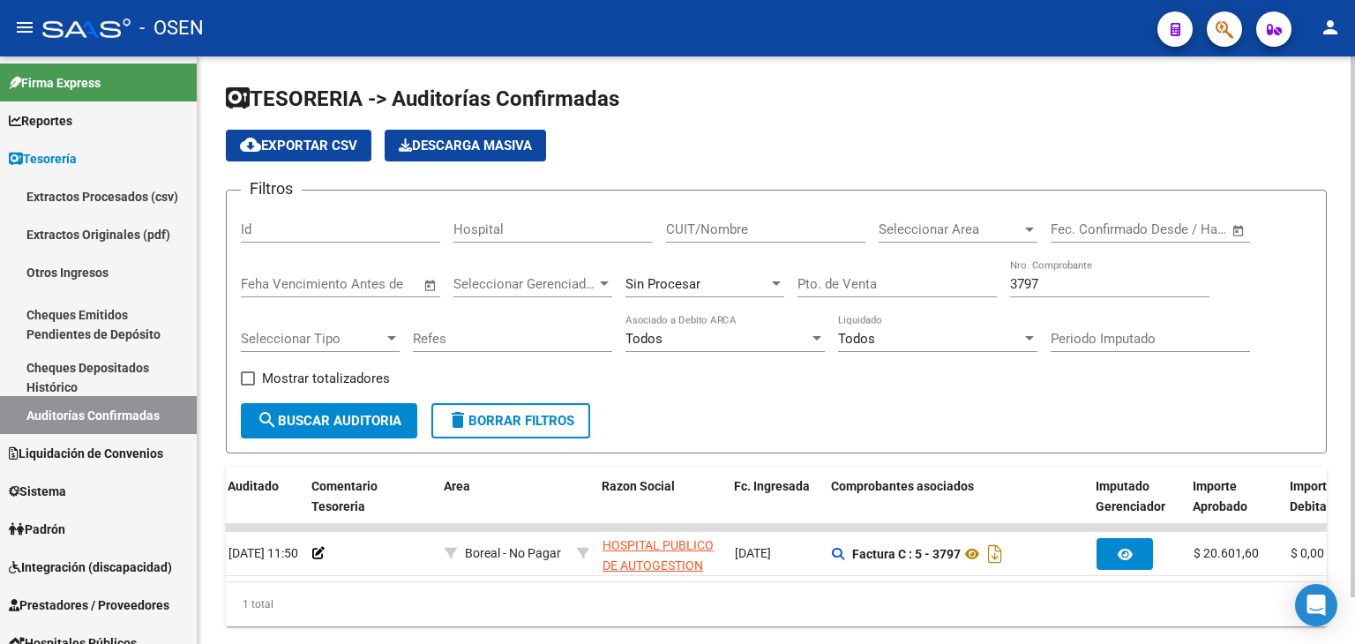
drag, startPoint x: 1105, startPoint y: 282, endPoint x: 953, endPoint y: 287, distance: 151.8
click at [963, 286] on div "Filtros Id Hospital CUIT/Nombre Seleccionar Area Seleccionar Area Start date – …" at bounding box center [776, 304] width 1071 height 198
drag, startPoint x: 1084, startPoint y: 283, endPoint x: 892, endPoint y: 251, distance: 194.9
click at [892, 251] on div "Filtros Id Hospital CUIT/Nombre Seleccionar Area Seleccionar Area Start date – …" at bounding box center [776, 304] width 1071 height 198
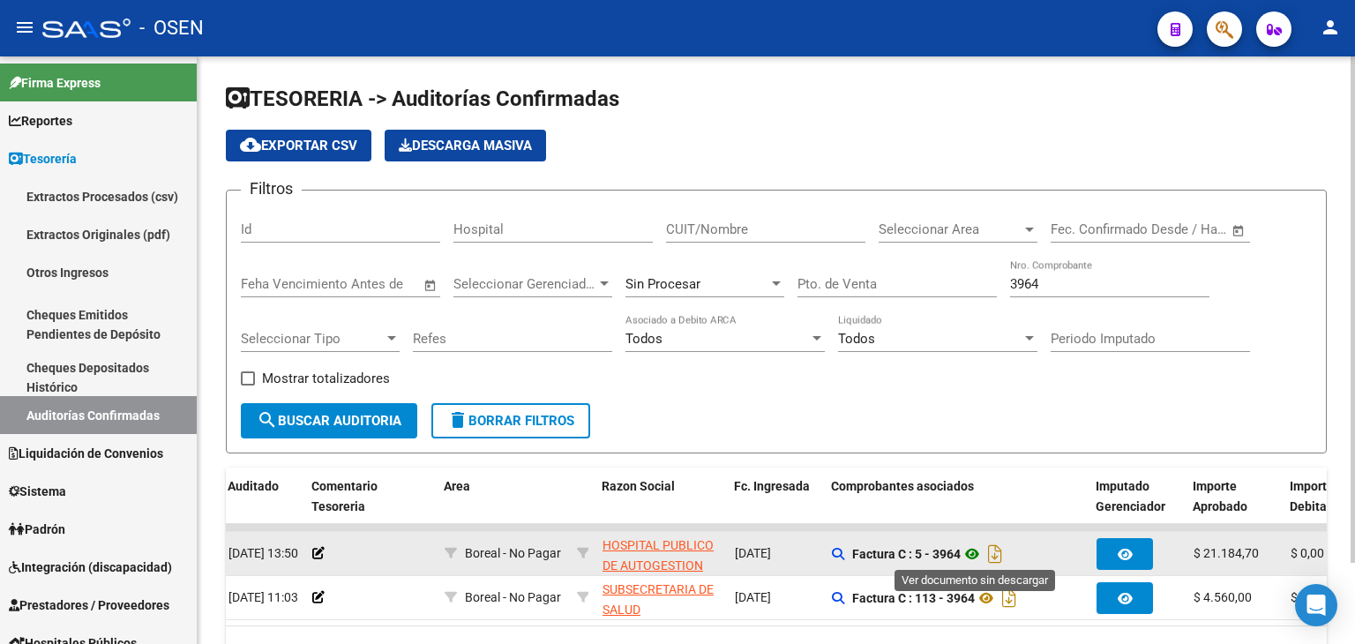
click at [972, 548] on icon at bounding box center [971, 553] width 23 height 21
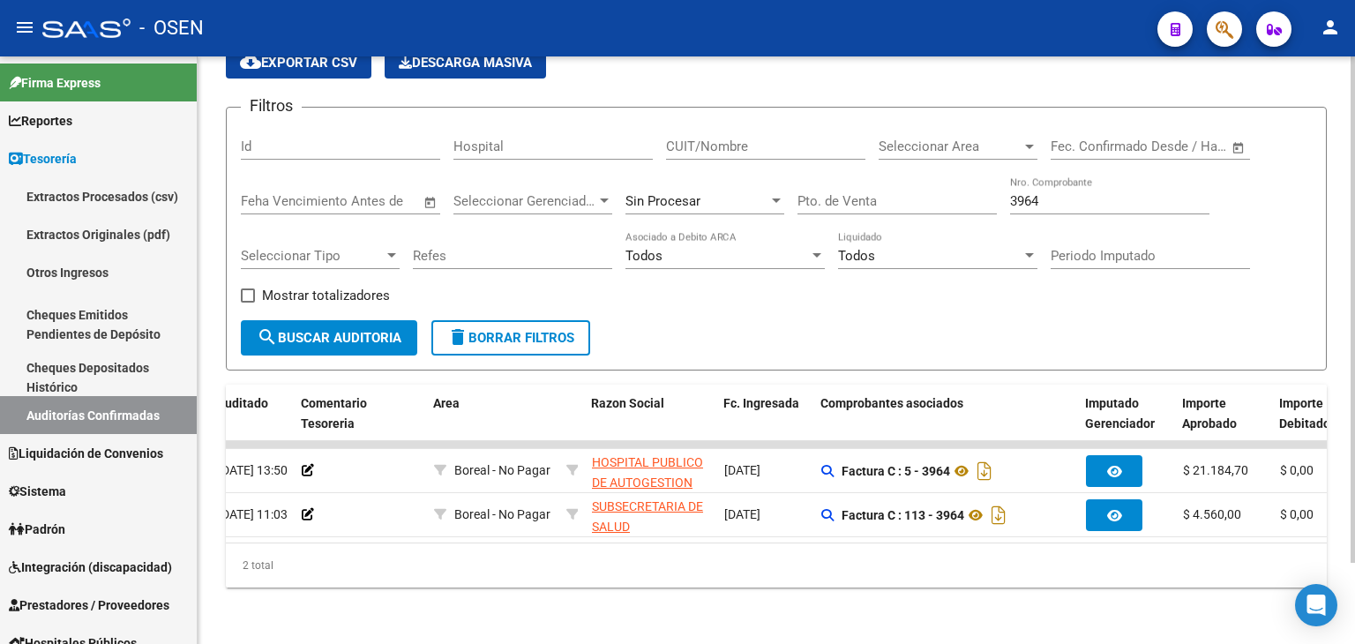
scroll to position [0, 220]
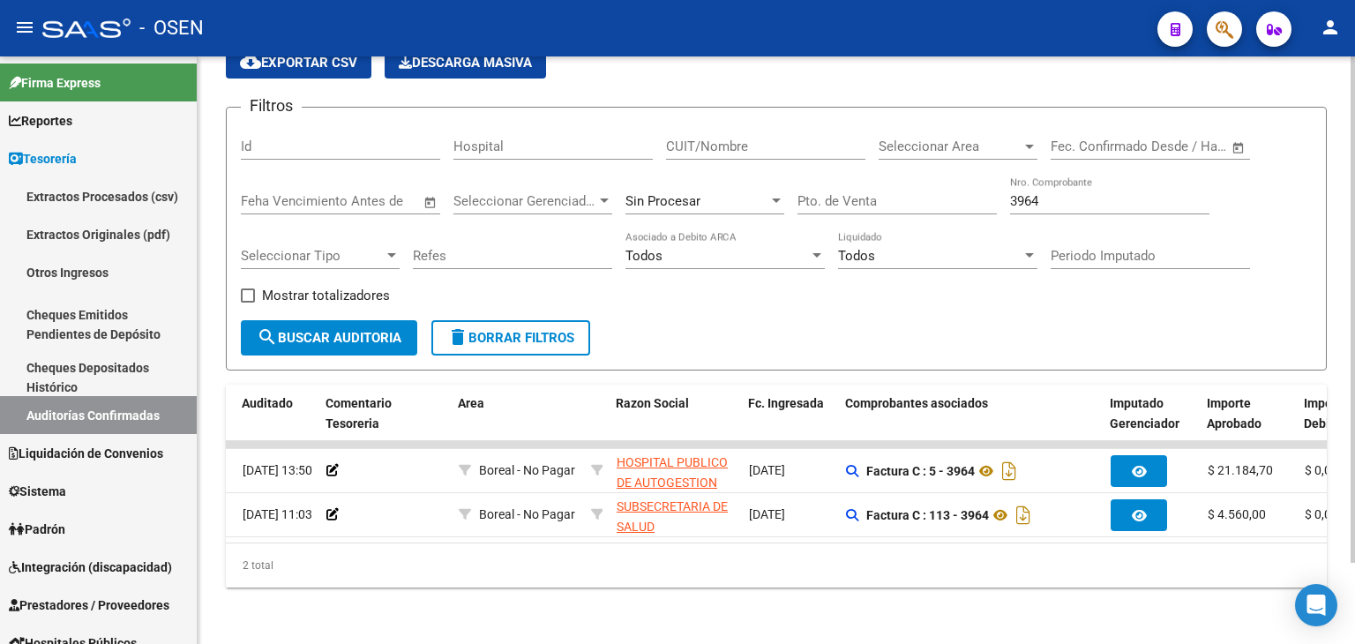
click at [836, 618] on div "TESORERIA -> Auditorías Confirmadas cloud_download Exportar CSV Descarga Masiva…" at bounding box center [776, 309] width 1157 height 670
drag, startPoint x: 1090, startPoint y: 192, endPoint x: 875, endPoint y: 161, distance: 217.4
click at [877, 162] on div "Filtros Id Hospital CUIT/Nombre Seleccionar Area Seleccionar Area Start date – …" at bounding box center [776, 221] width 1071 height 198
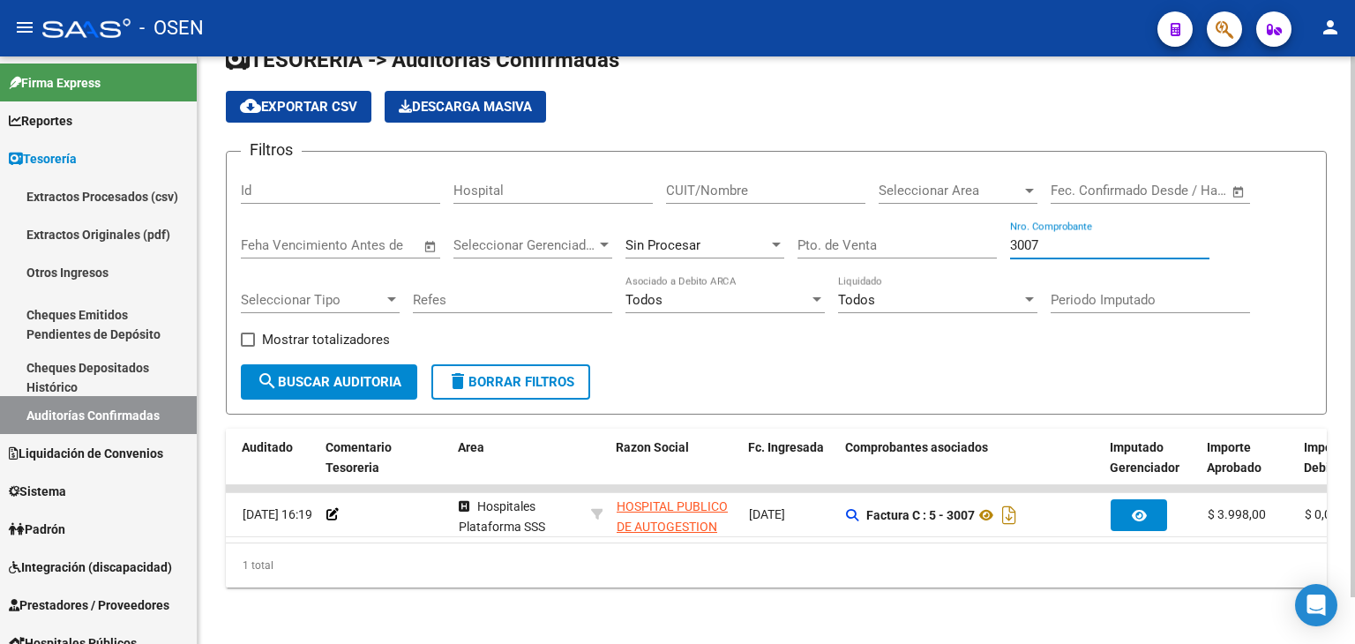
scroll to position [49, 0]
drag, startPoint x: 1039, startPoint y: 230, endPoint x: 987, endPoint y: 228, distance: 52.1
click at [987, 228] on div "Filtros Id Hospital CUIT/Nombre Seleccionar Area Seleccionar Area Start date – …" at bounding box center [776, 265] width 1071 height 198
drag, startPoint x: 1054, startPoint y: 237, endPoint x: 857, endPoint y: 195, distance: 201.2
click at [858, 197] on div "Filtros Id Hospital CUIT/Nombre Seleccionar Area Seleccionar Area Start date – …" at bounding box center [776, 265] width 1071 height 198
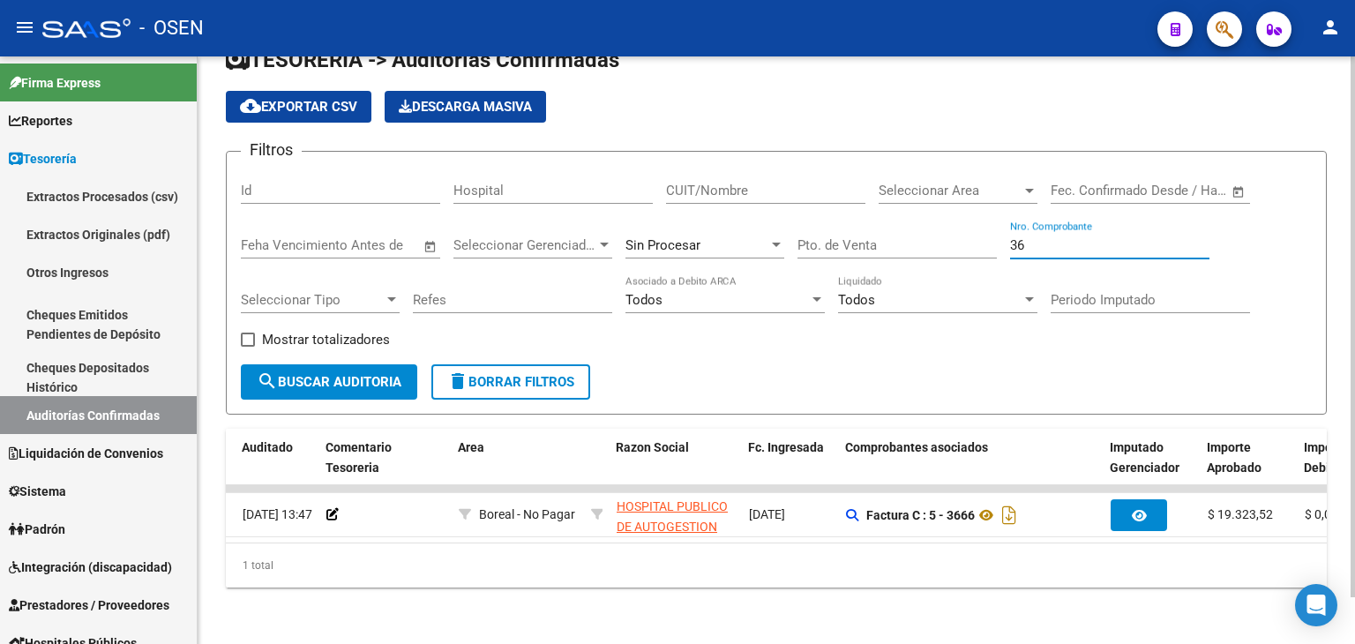
type input "3"
drag, startPoint x: 1088, startPoint y: 234, endPoint x: 927, endPoint y: 219, distance: 162.1
click at [927, 219] on div "Filtros Id Hospital CUIT/Nombre Seleccionar Area Seleccionar Area Start date – …" at bounding box center [776, 265] width 1071 height 198
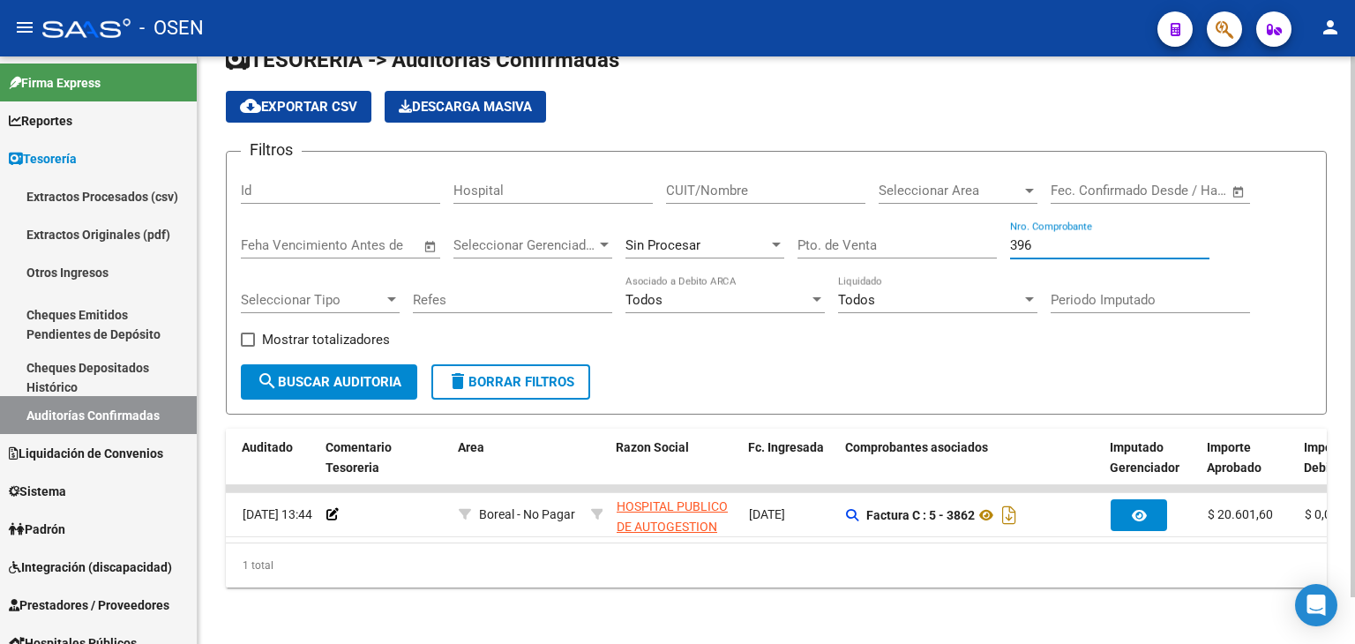
type input "3964"
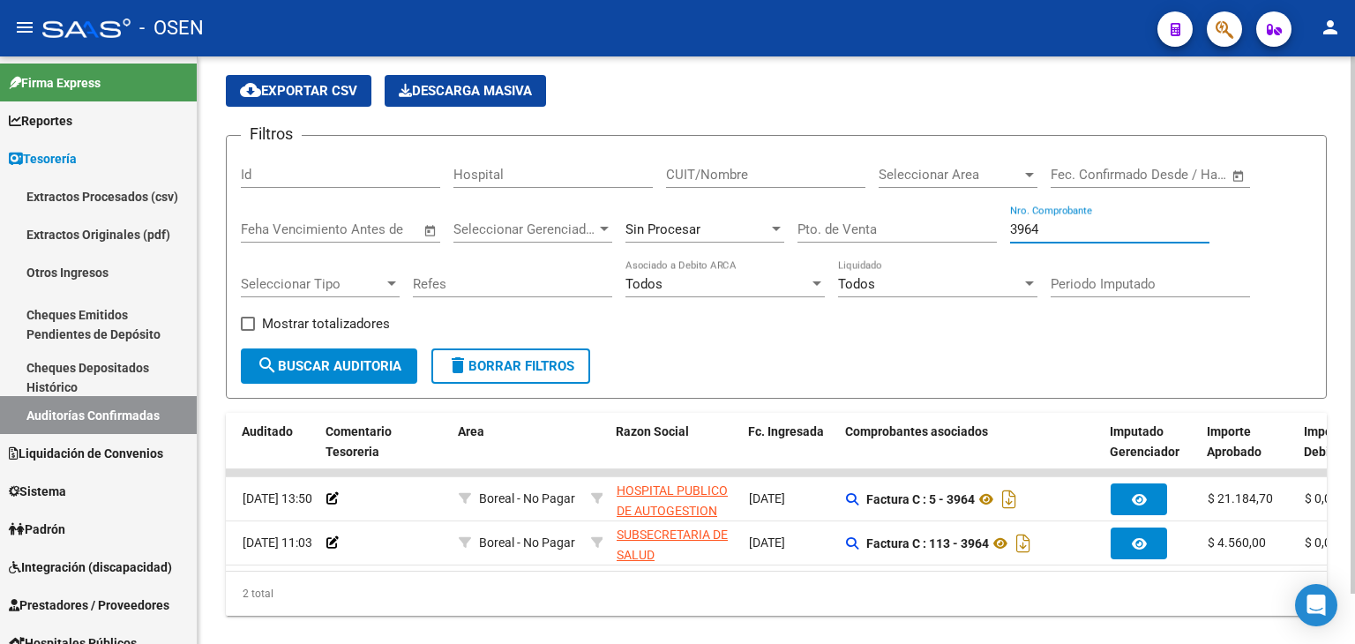
scroll to position [94, 0]
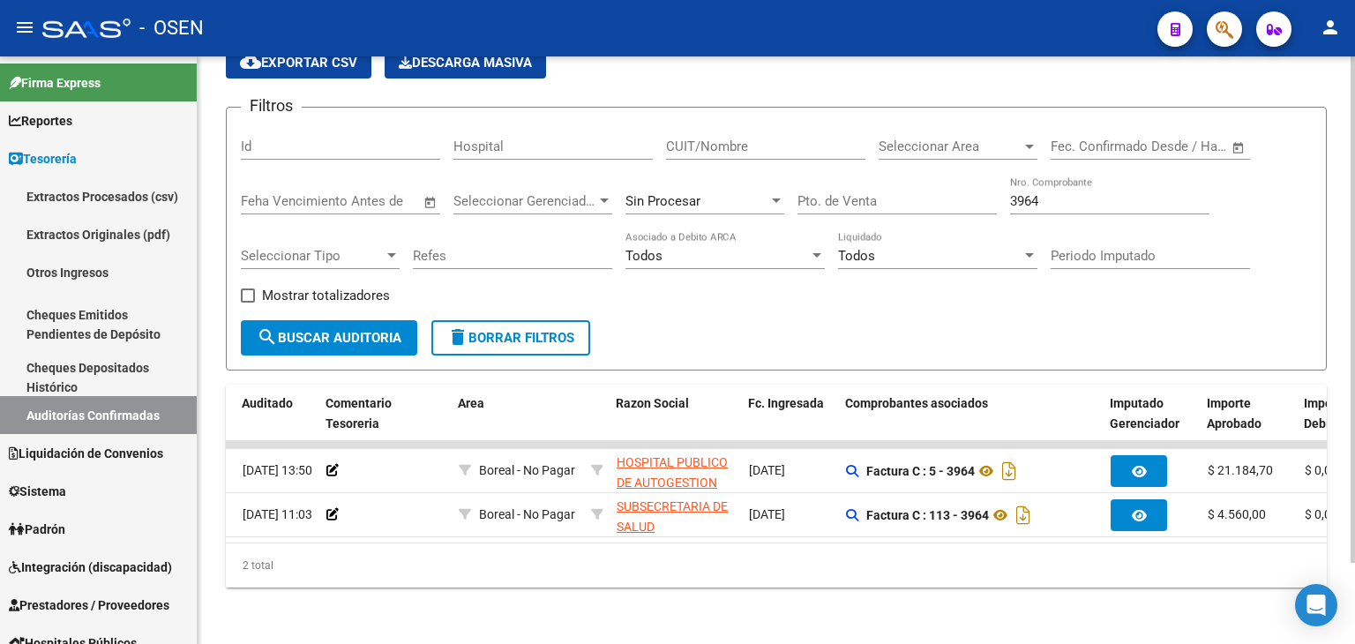
drag, startPoint x: 443, startPoint y: 544, endPoint x: 415, endPoint y: 537, distance: 28.2
click at [411, 537] on div "Procesado ID Imputado Liquidación Auditado Comentario Tesoreria Area Razon Soci…" at bounding box center [776, 486] width 1101 height 203
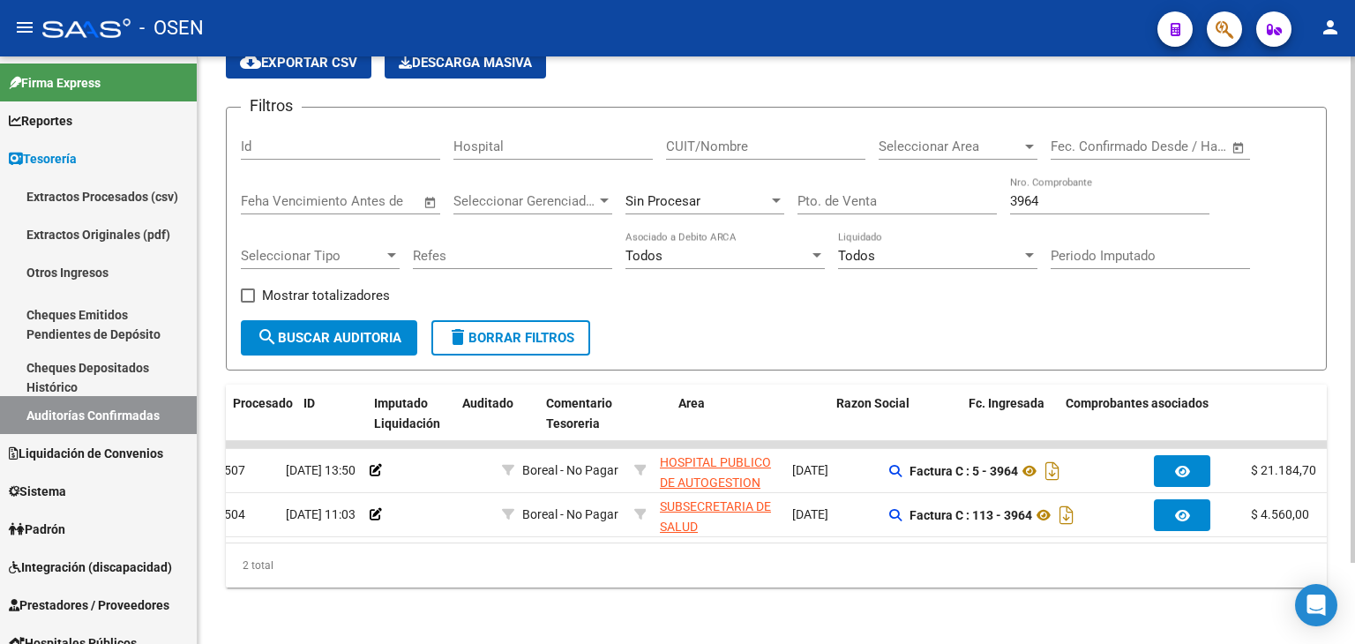
scroll to position [0, 0]
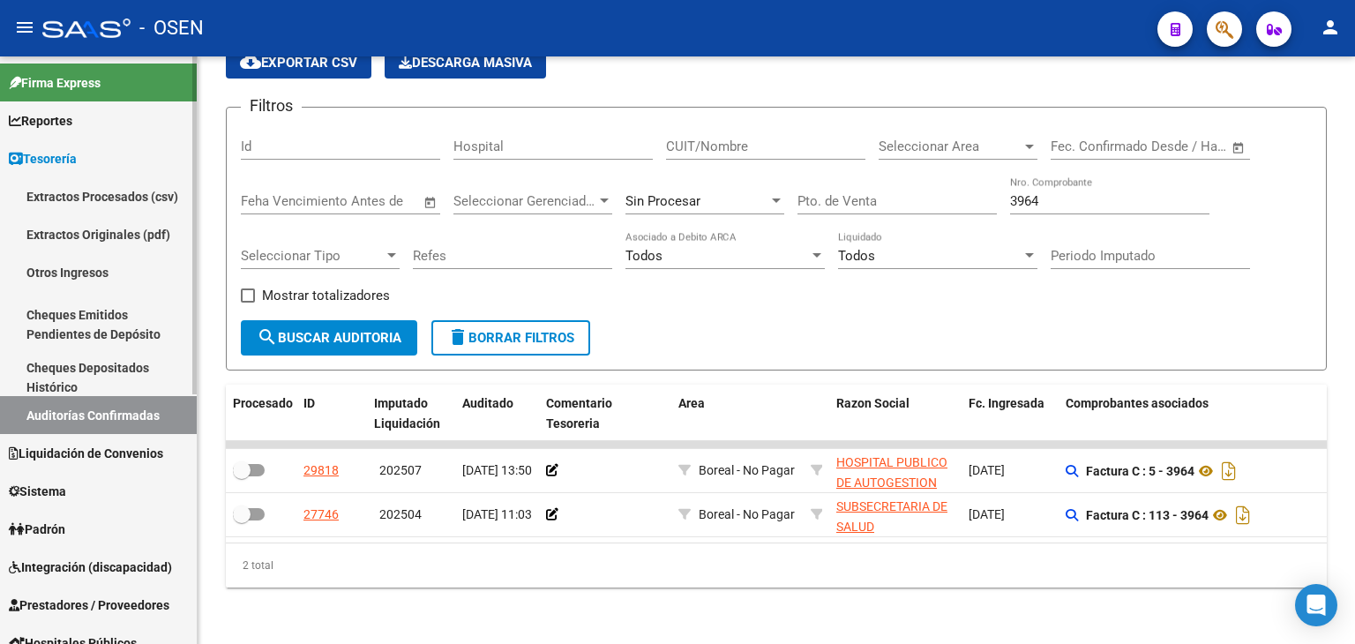
drag, startPoint x: 96, startPoint y: 365, endPoint x: 109, endPoint y: 401, distance: 38.5
click at [96, 365] on link "Cheques Depositados Histórico" at bounding box center [98, 377] width 197 height 38
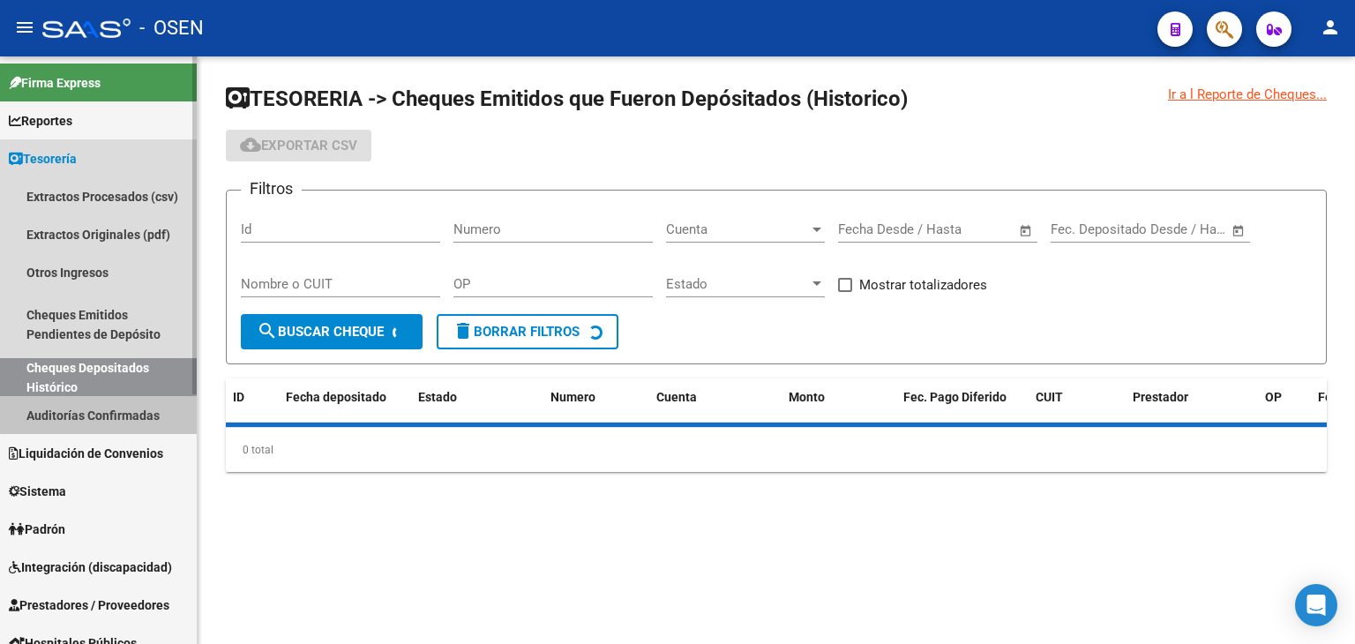
click at [109, 401] on link "Auditorías Confirmadas" at bounding box center [98, 415] width 197 height 38
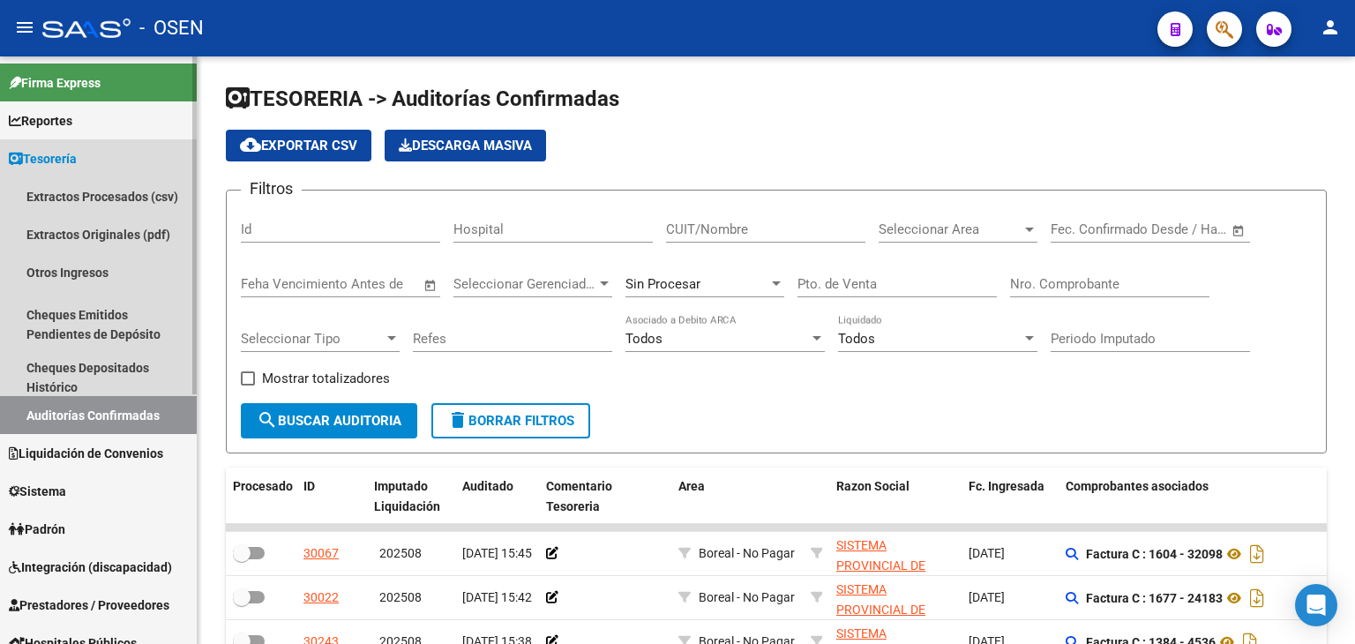
click at [126, 147] on link "Tesorería" at bounding box center [98, 158] width 197 height 38
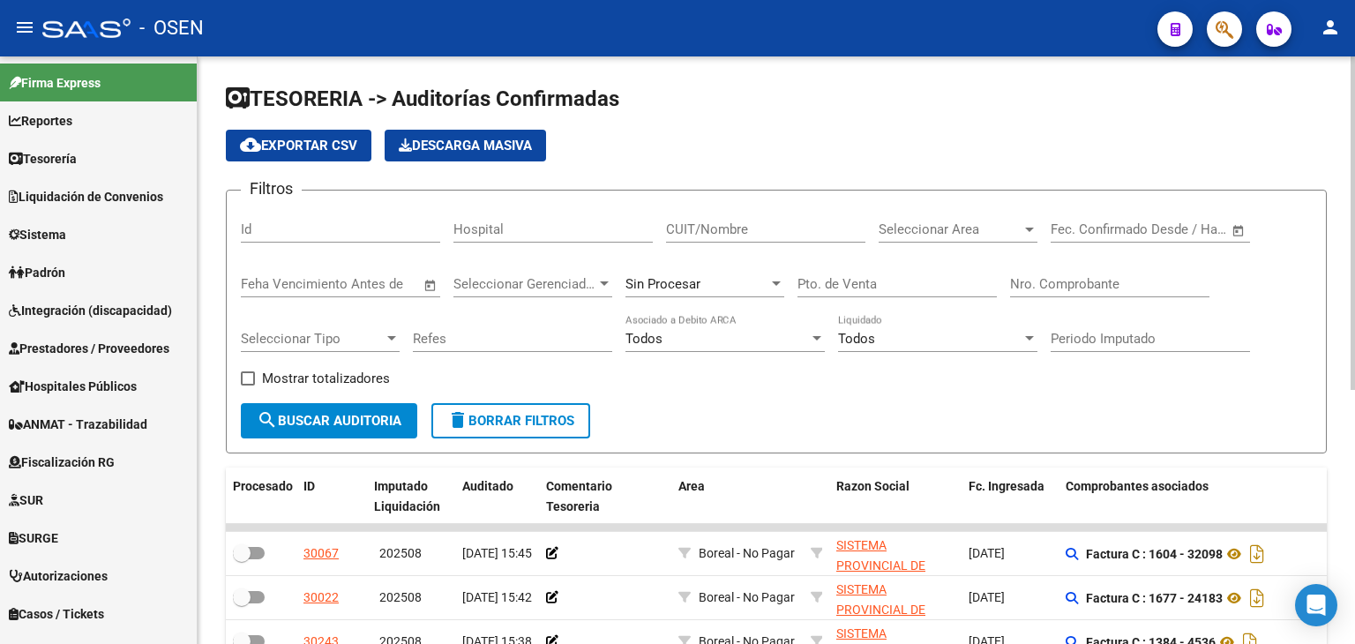
click at [1085, 282] on input "Nro. Comprobante" at bounding box center [1109, 284] width 199 height 16
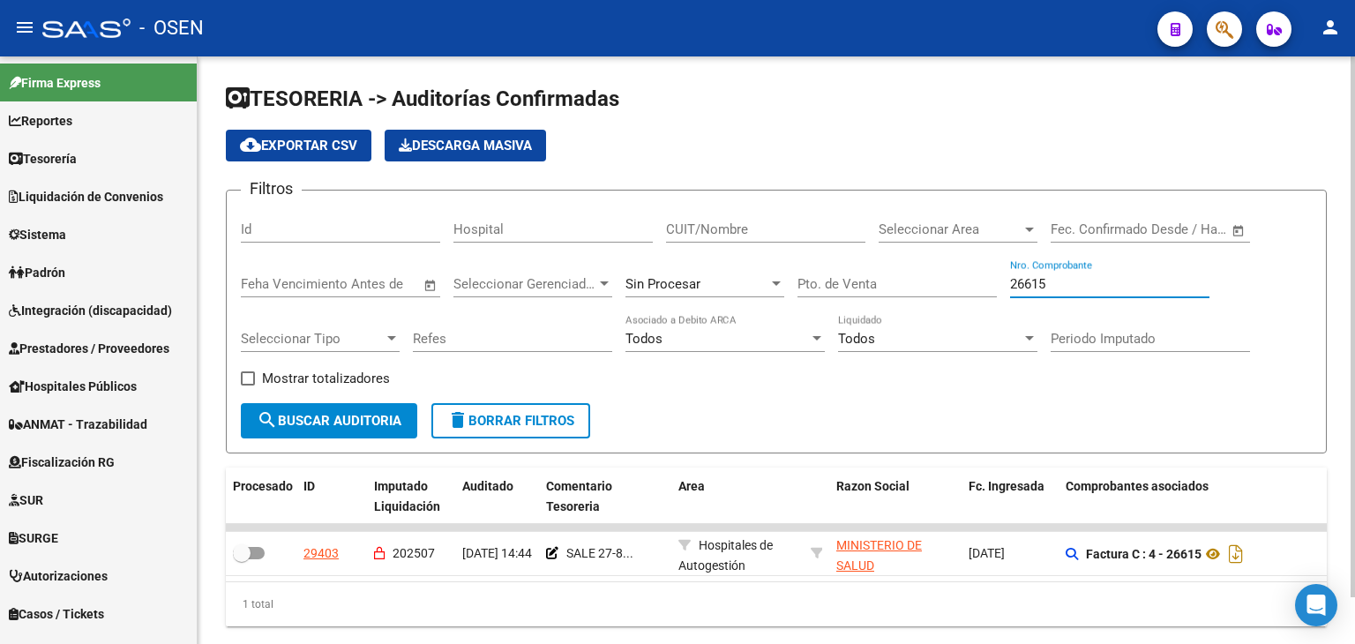
drag, startPoint x: 1055, startPoint y: 290, endPoint x: 300, endPoint y: 470, distance: 776.1
click at [882, 244] on div "Filtros Id Hospital CUIT/Nombre Seleccionar Area Seleccionar Area Start date – …" at bounding box center [776, 304] width 1071 height 198
drag, startPoint x: 1050, startPoint y: 278, endPoint x: 975, endPoint y: 258, distance: 77.7
click at [975, 258] on div "Filtros Id Hospital CUIT/Nombre Seleccionar Area Seleccionar Area Start date – …" at bounding box center [776, 304] width 1071 height 198
type input "2"
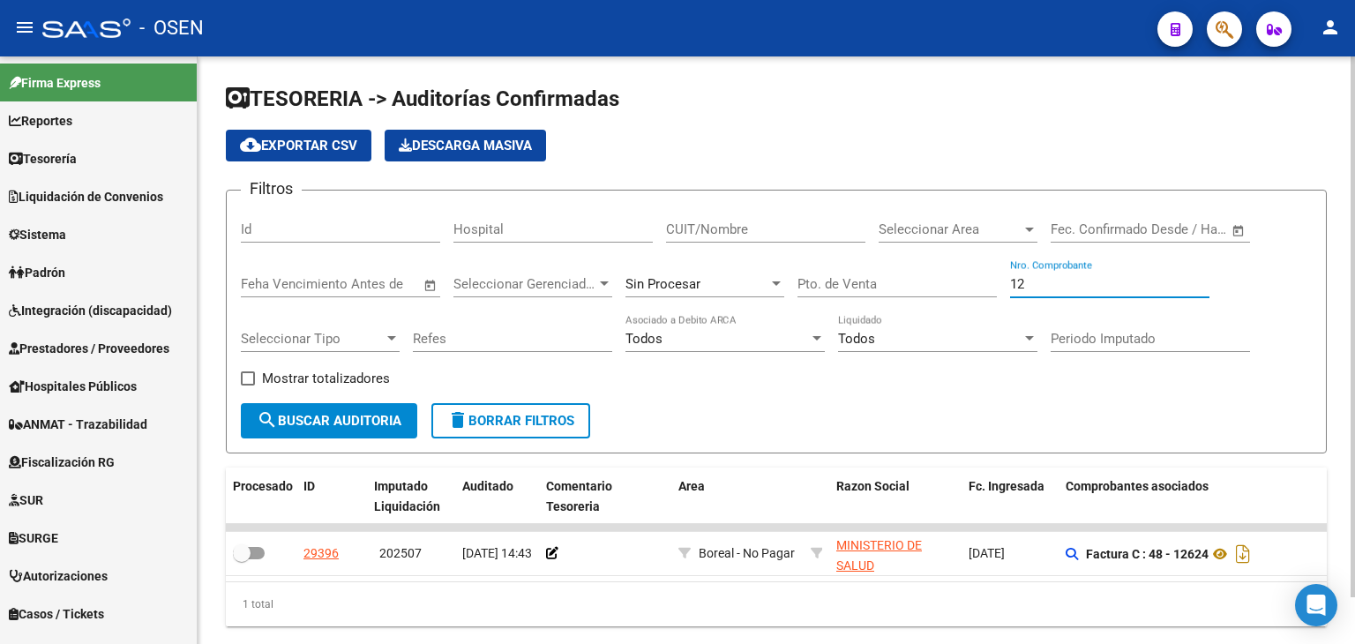
type input "1"
type input "2"
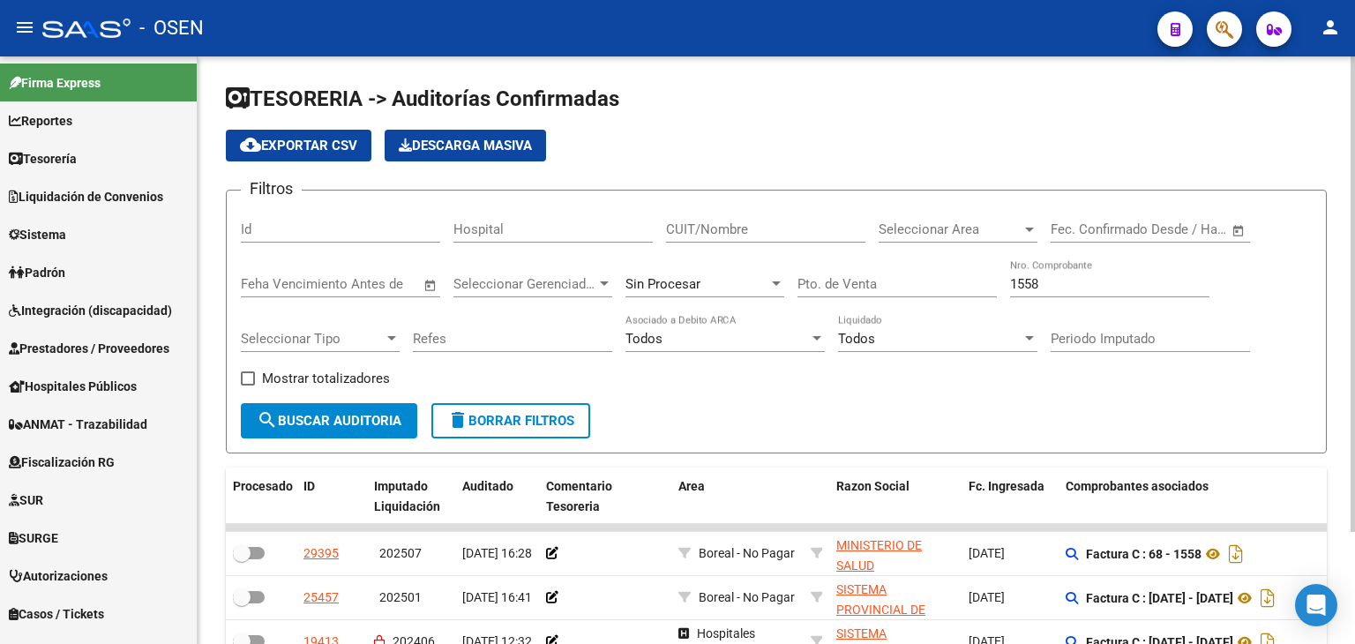
click at [1078, 295] on div "1558 Nro. Comprobante" at bounding box center [1109, 278] width 199 height 38
drag, startPoint x: 1073, startPoint y: 290, endPoint x: 992, endPoint y: 279, distance: 81.9
click at [992, 279] on div "Filtros Id Hospital CUIT/Nombre Seleccionar Area Seleccionar Area Start date – …" at bounding box center [776, 304] width 1071 height 198
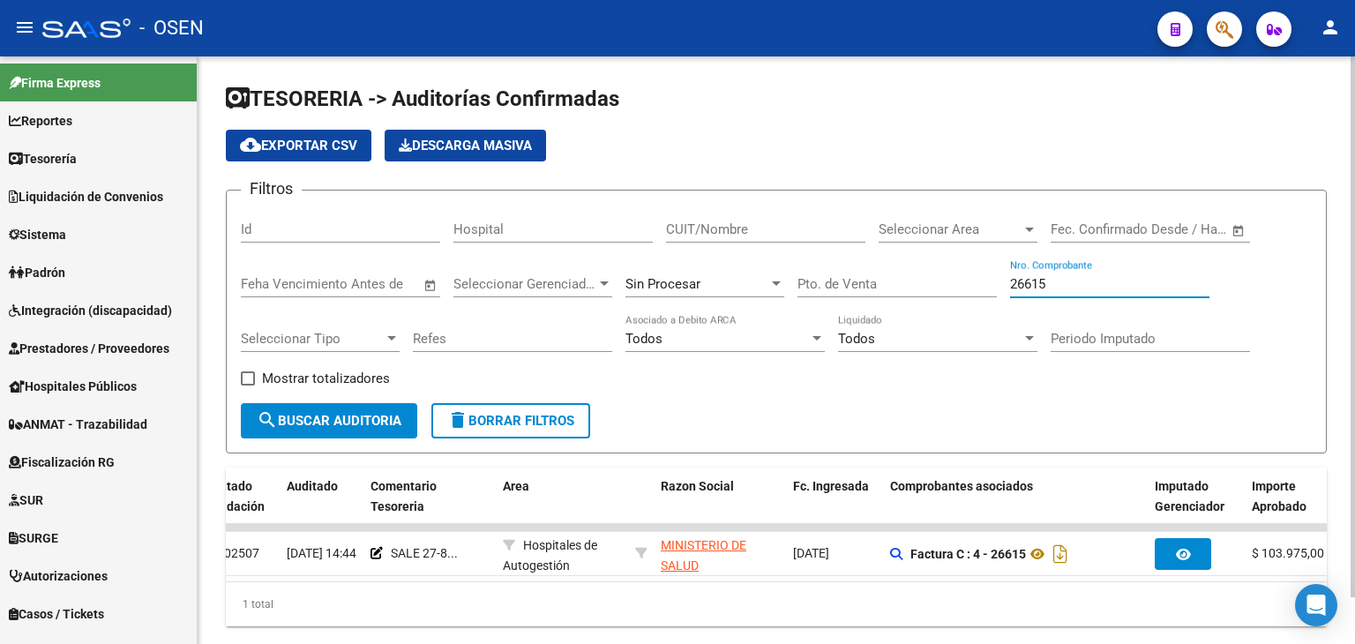
scroll to position [0, 176]
click at [1073, 273] on div "26615 Nro. Comprobante" at bounding box center [1109, 278] width 199 height 38
drag, startPoint x: 1076, startPoint y: 286, endPoint x: 889, endPoint y: 258, distance: 189.1
click at [889, 258] on div "Filtros Id Hospital CUIT/Nombre Seleccionar Area Seleccionar Area Start date – …" at bounding box center [776, 304] width 1071 height 198
type input "2"
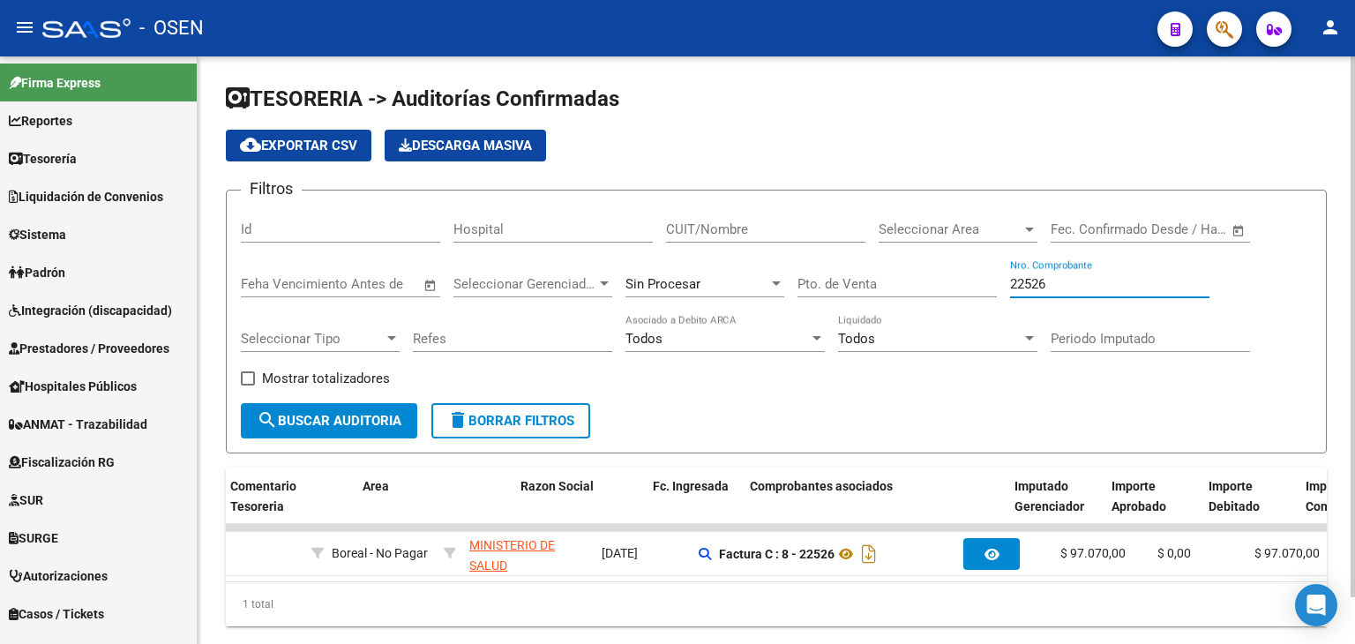
scroll to position [0, 316]
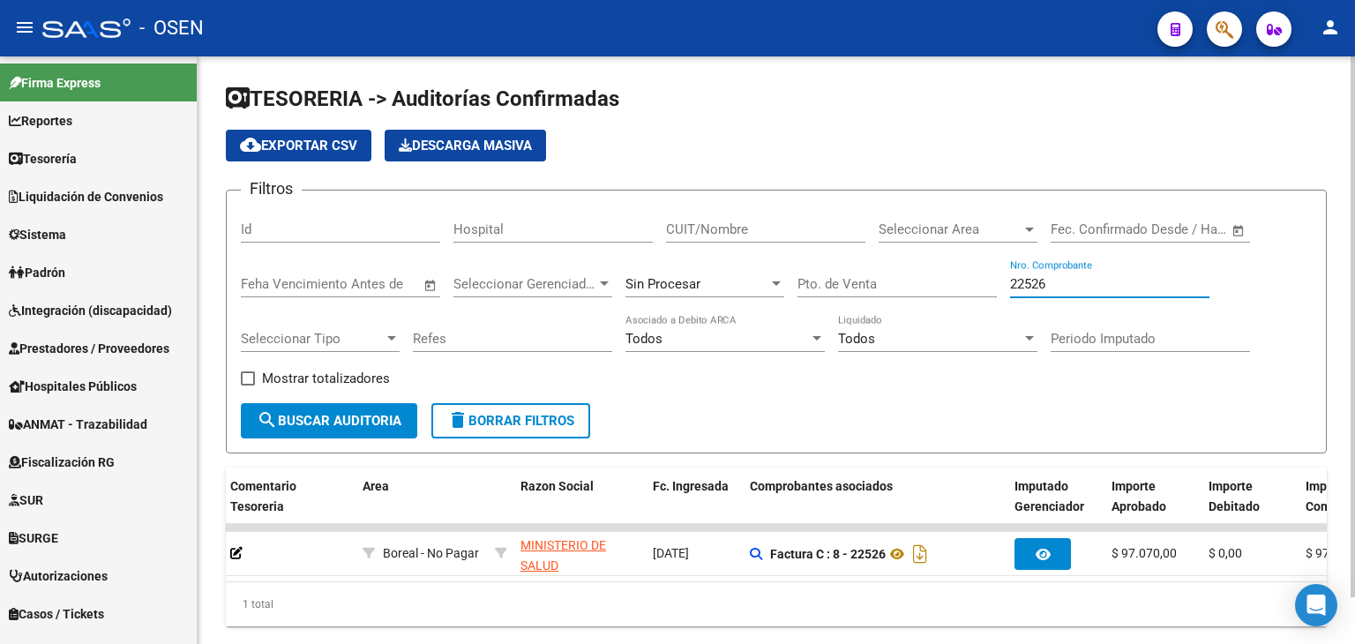
drag, startPoint x: 1062, startPoint y: 288, endPoint x: 868, endPoint y: 340, distance: 201.1
click at [976, 283] on div "Filtros Id Hospital CUIT/Nombre Seleccionar Area Seleccionar Area Start date – …" at bounding box center [776, 304] width 1071 height 198
type input "22526"
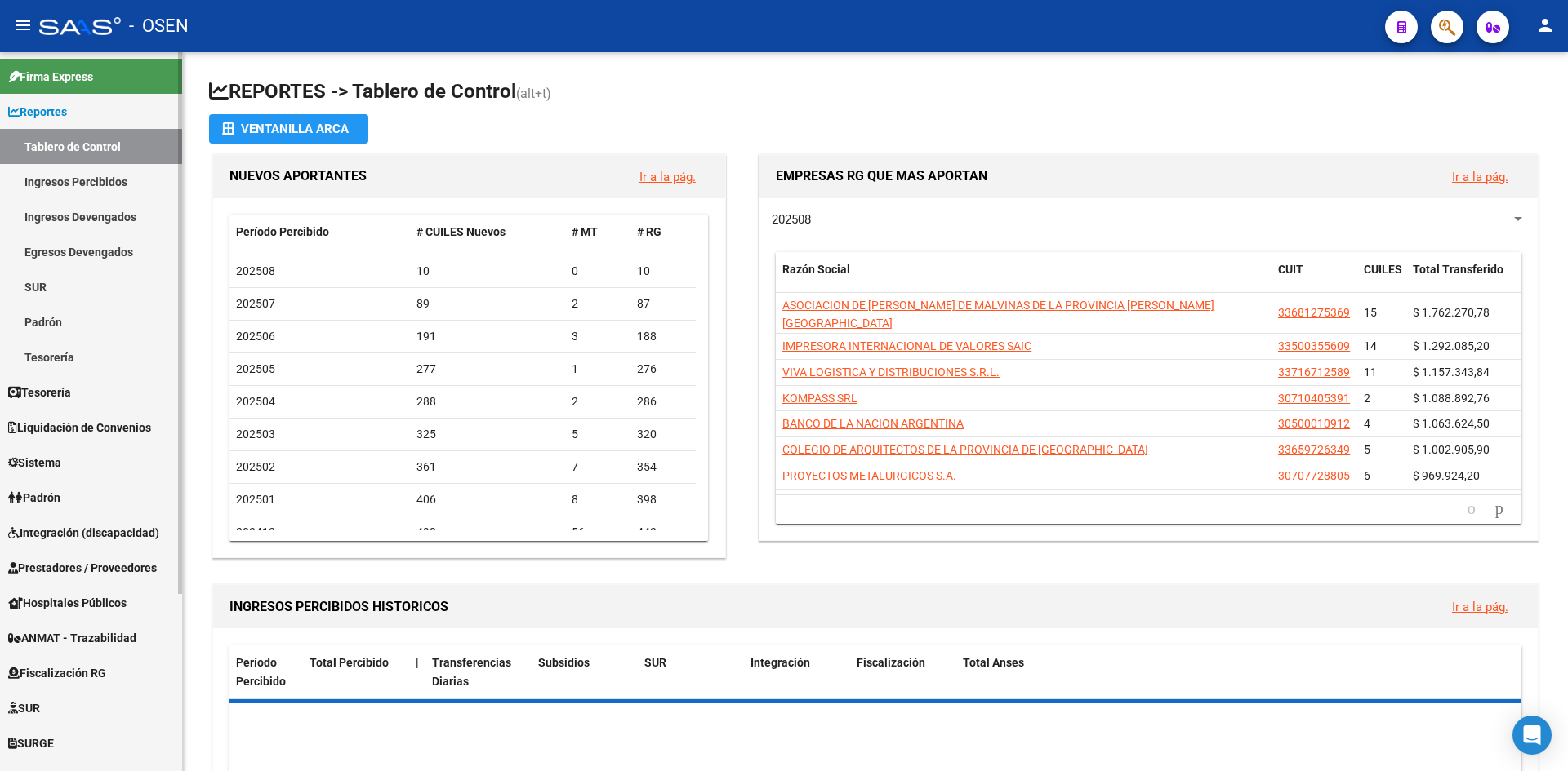
click at [125, 119] on link "Reportes" at bounding box center [91, 111] width 182 height 35
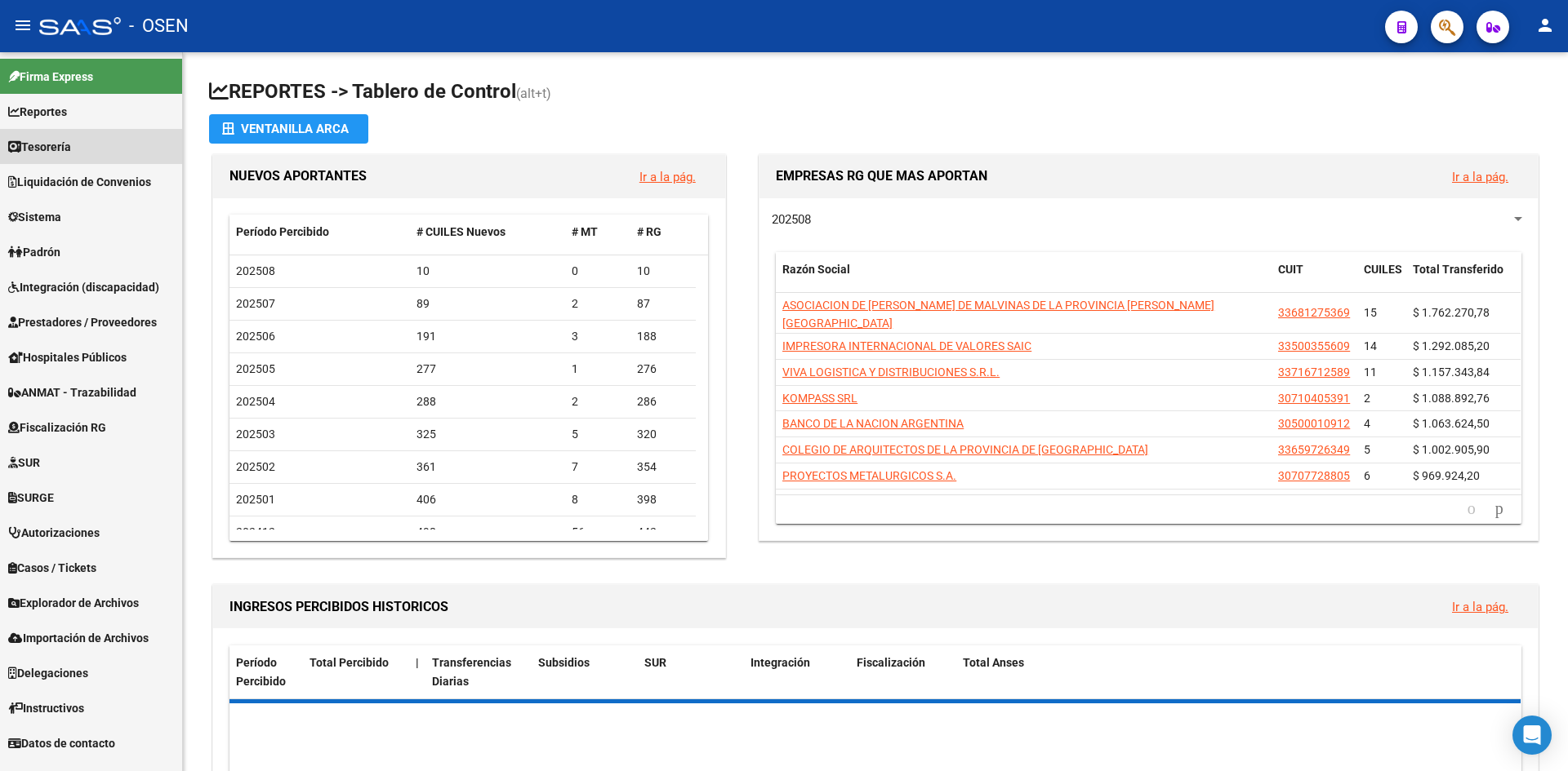
click at [101, 139] on link "Tesorería" at bounding box center [91, 146] width 182 height 35
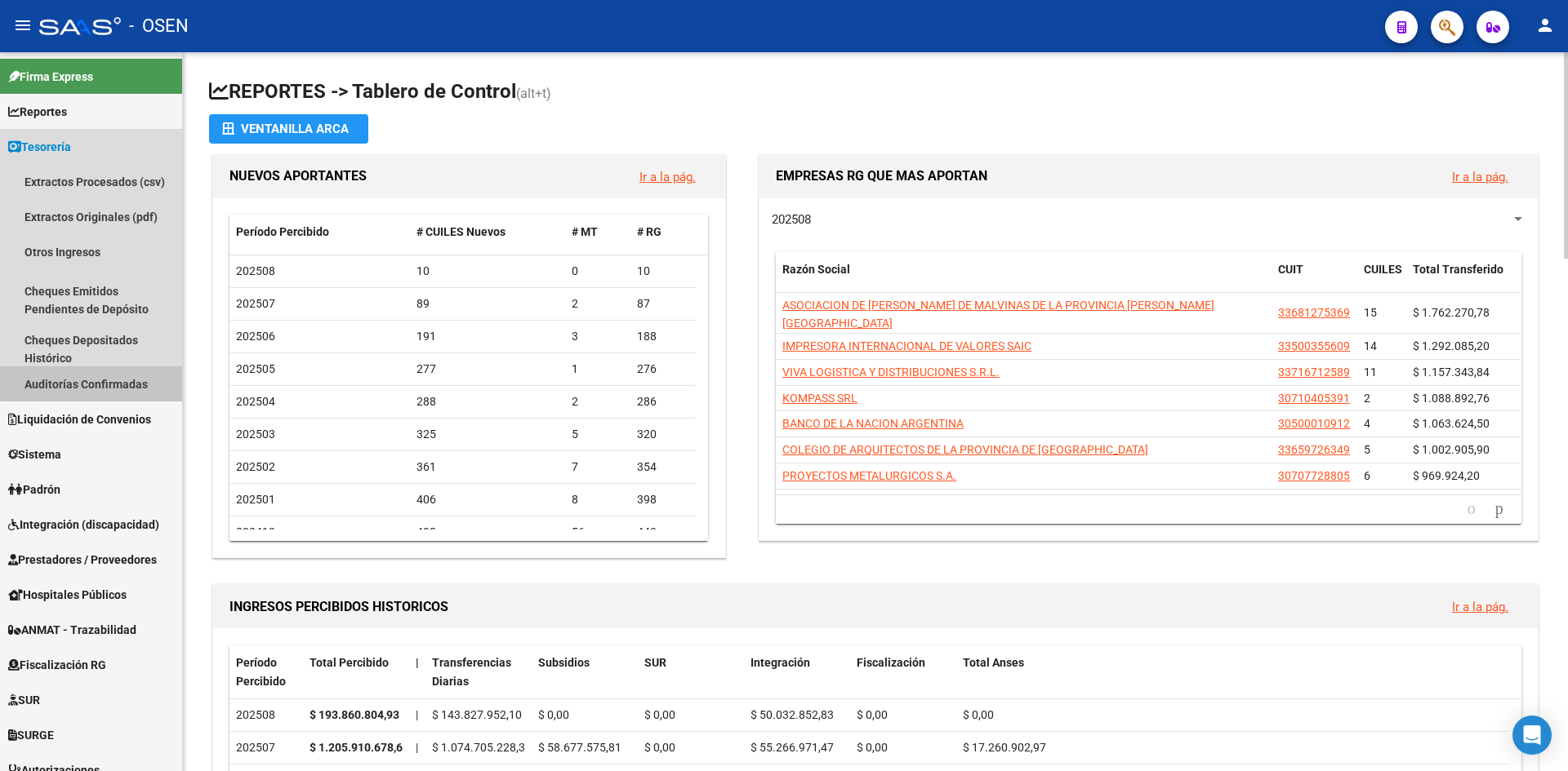
drag, startPoint x: 121, startPoint y: 380, endPoint x: 187, endPoint y: 369, distance: 66.9
click at [121, 380] on link "Auditorías Confirmadas" at bounding box center [91, 384] width 182 height 35
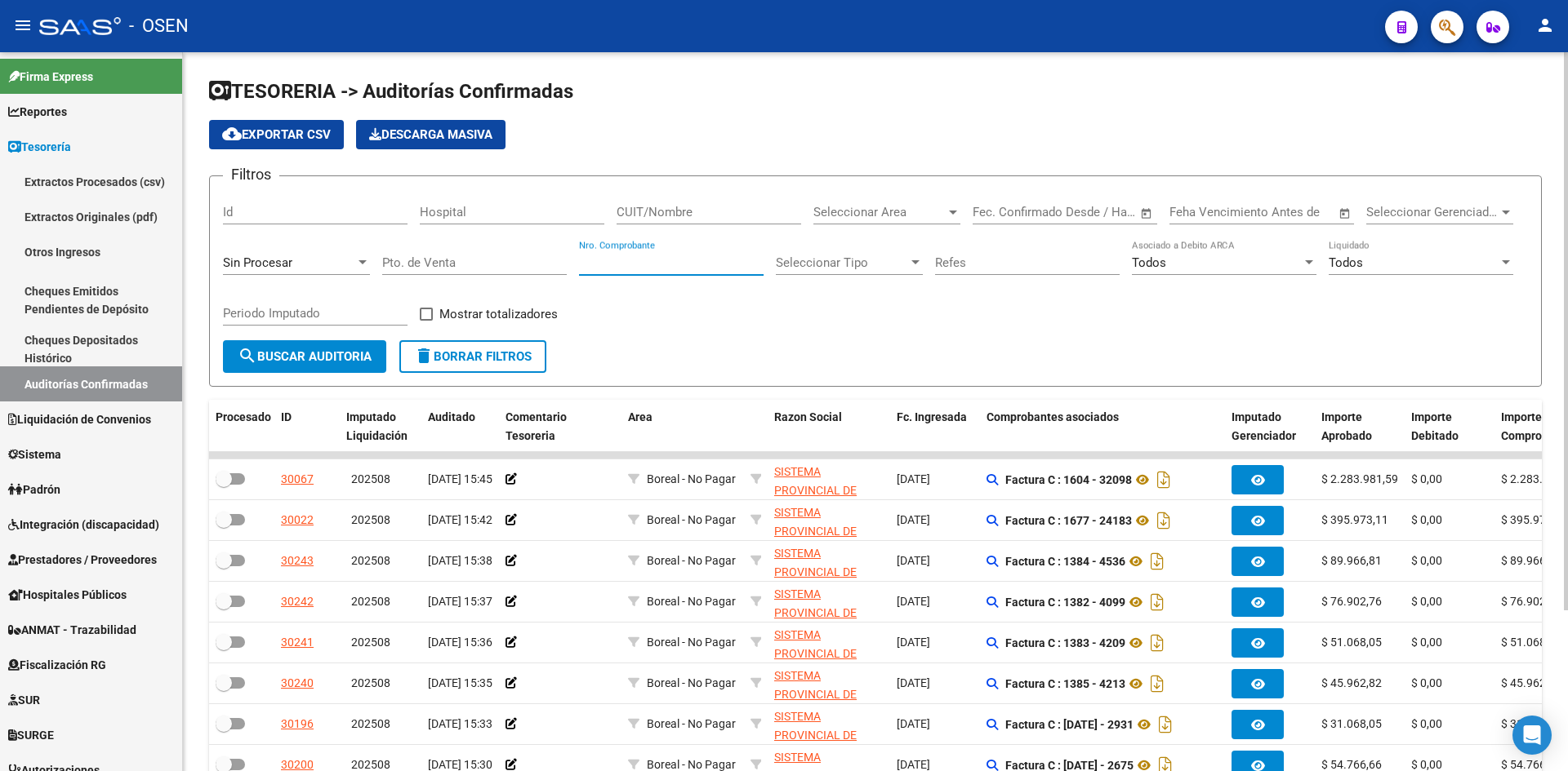
click at [666, 256] on input "Nro. Comprobante" at bounding box center [671, 263] width 184 height 15
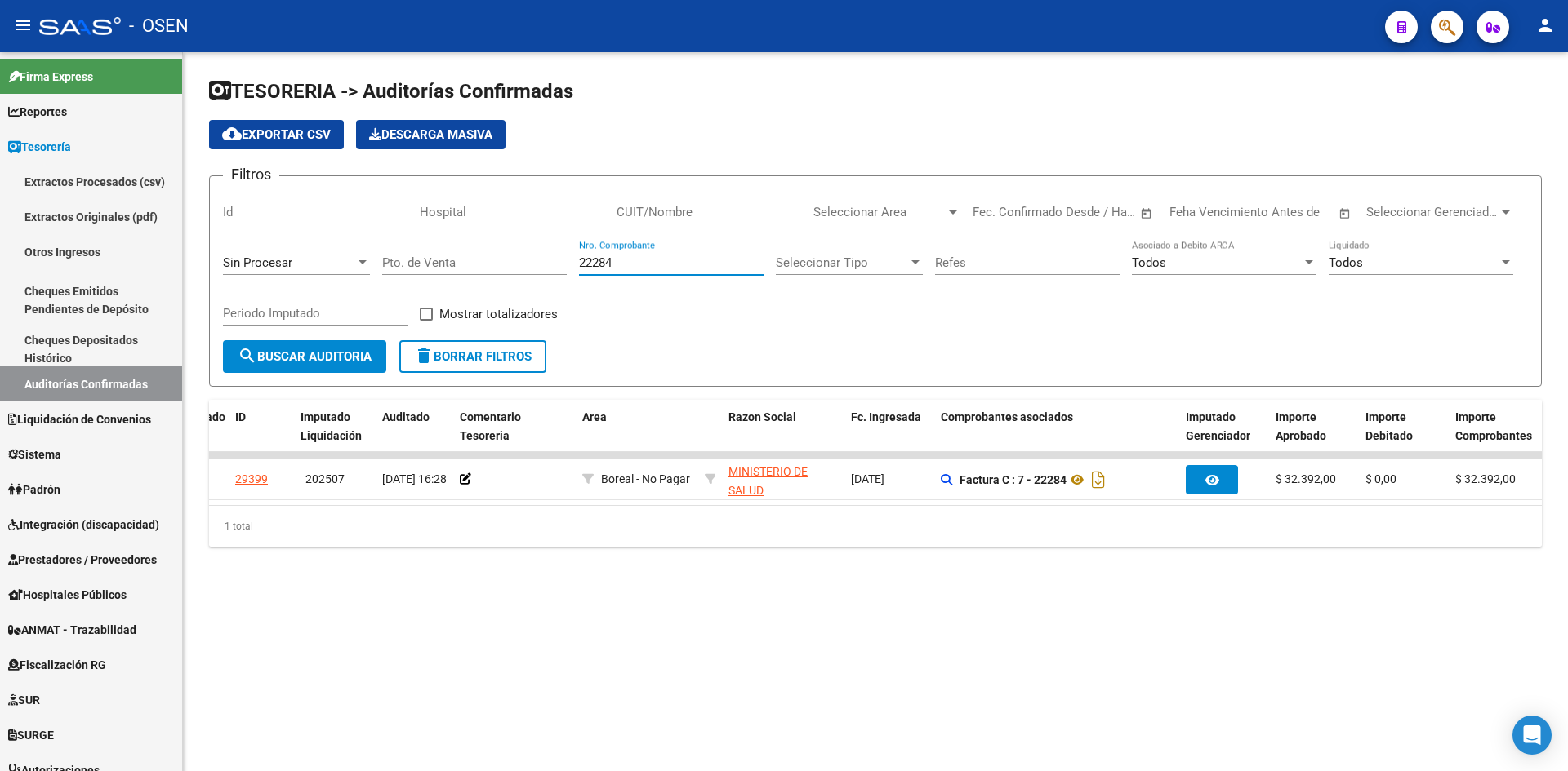
scroll to position [0, 42]
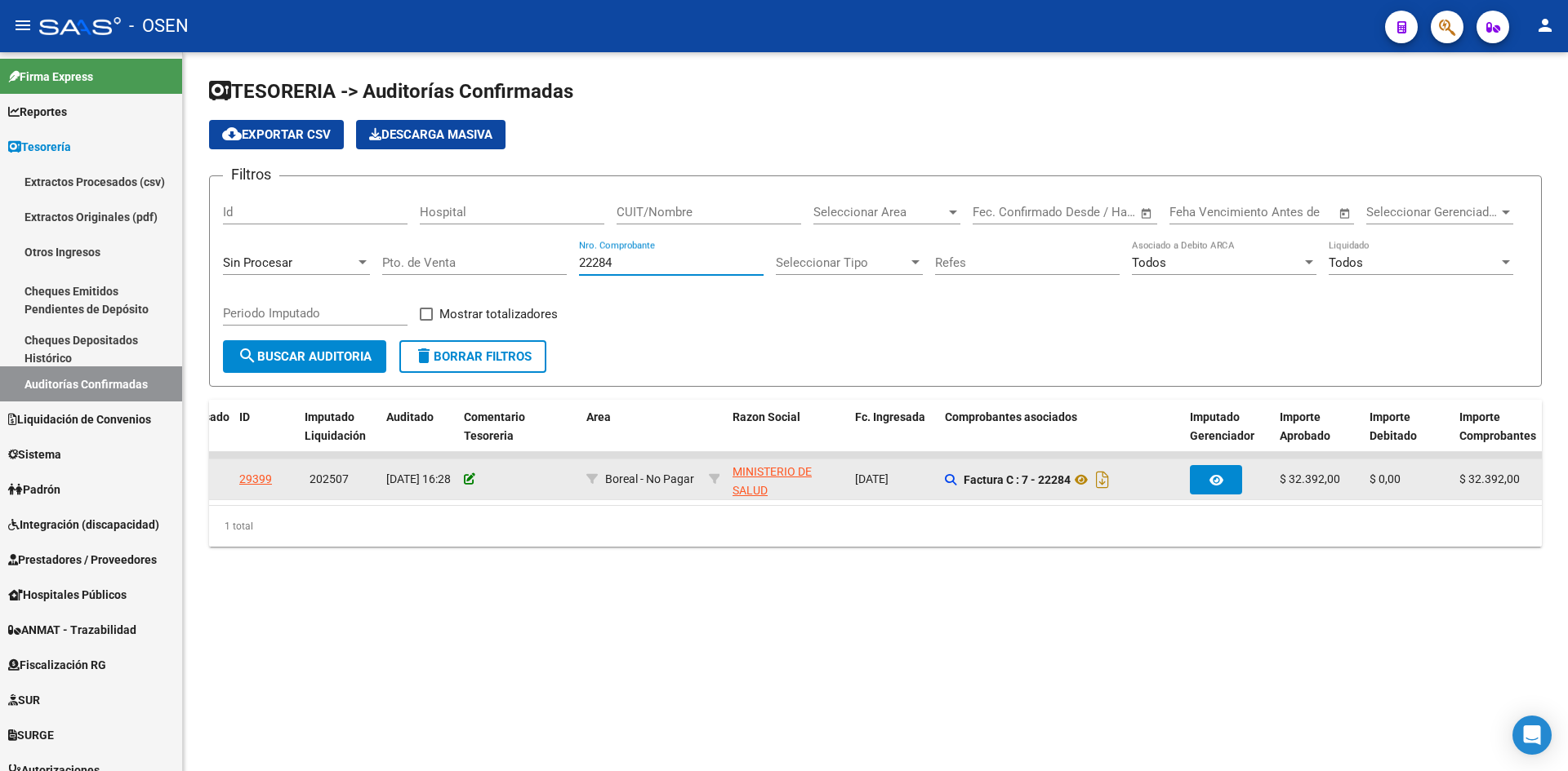
type input "22284"
click at [469, 480] on icon at bounding box center [470, 479] width 11 height 11
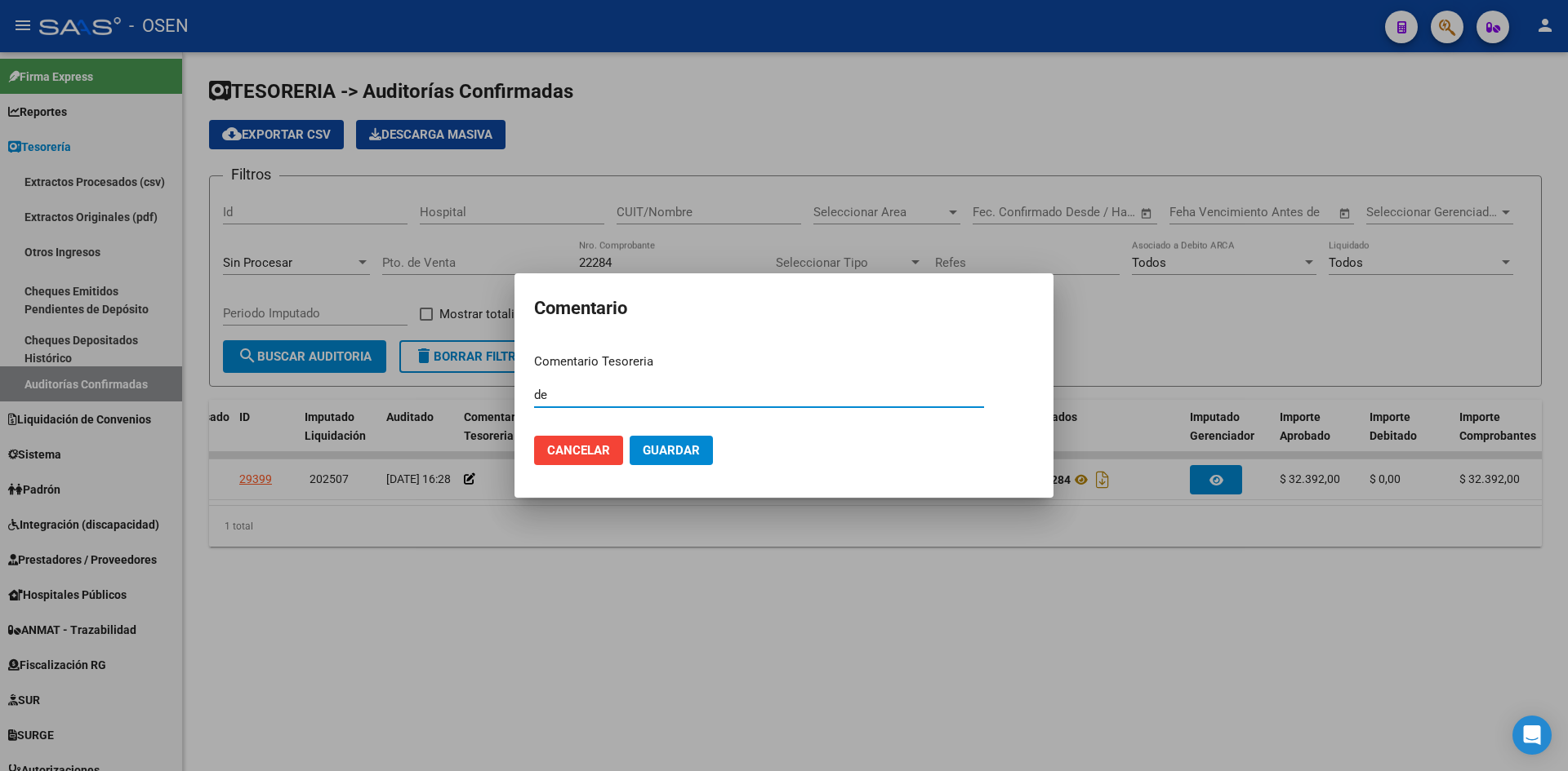
type input "d"
type input "DEBITO POR $ 28492.-"
click at [630, 436] on button "Guardar" at bounding box center [671, 451] width 83 height 30
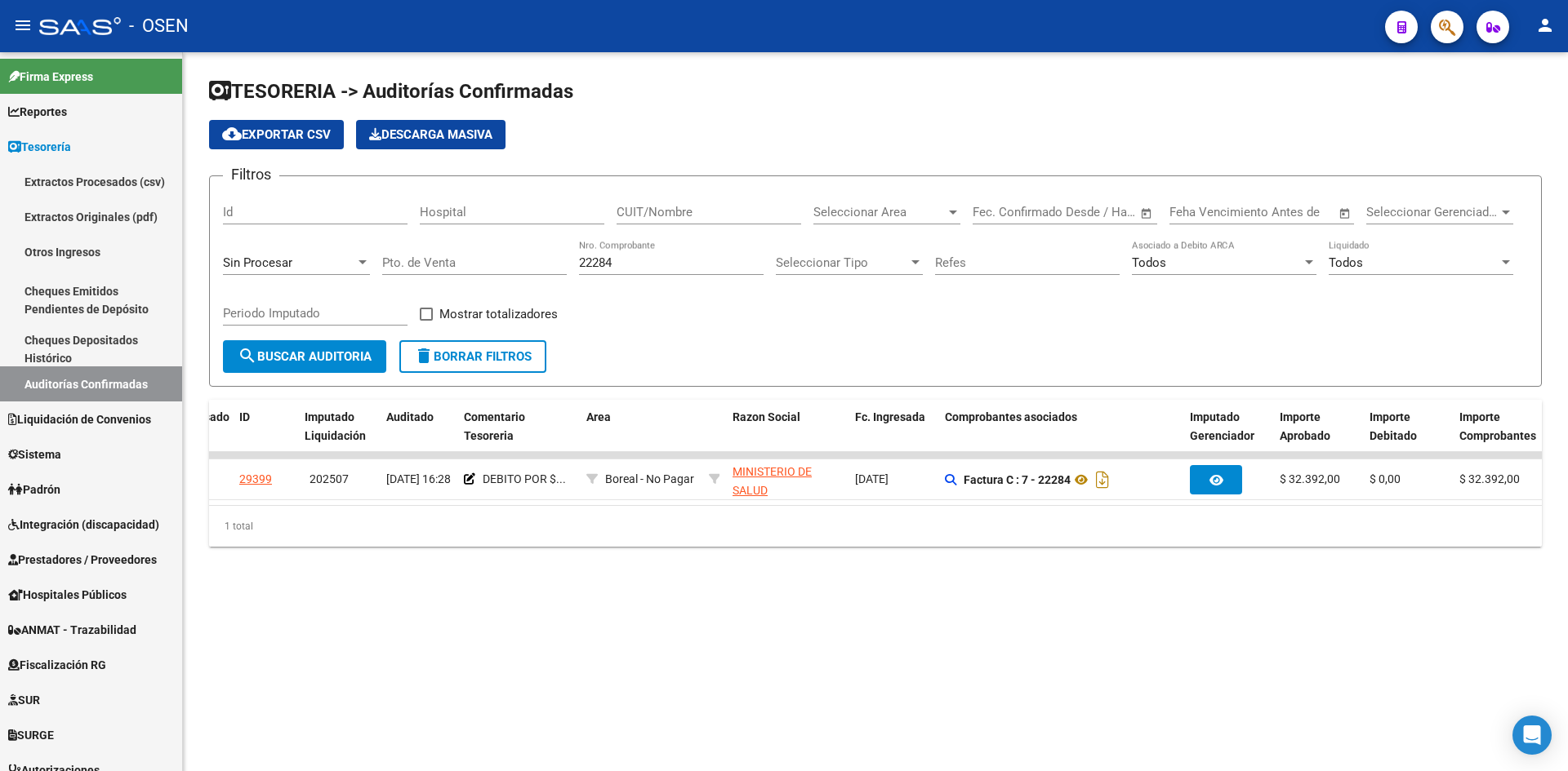
click at [632, 257] on div "22284 Nro. Comprobante" at bounding box center [671, 257] width 184 height 35
drag, startPoint x: 632, startPoint y: 259, endPoint x: 460, endPoint y: 270, distance: 172.4
click at [460, 270] on div "Filtros Id Hospital CUIT/Nombre Seleccionar Area Seleccionar Area Start date – …" at bounding box center [875, 265] width 1305 height 151
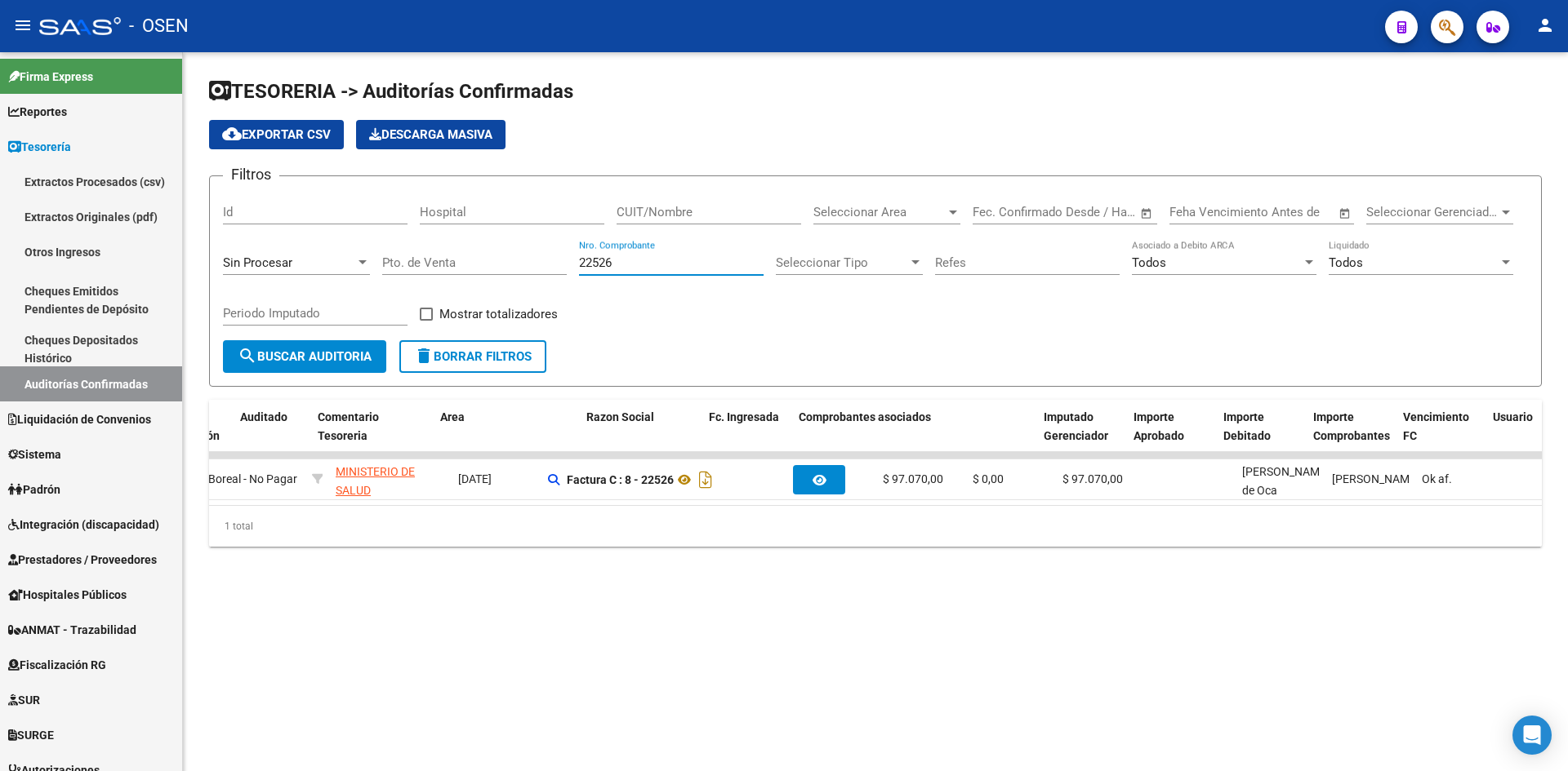
scroll to position [0, 0]
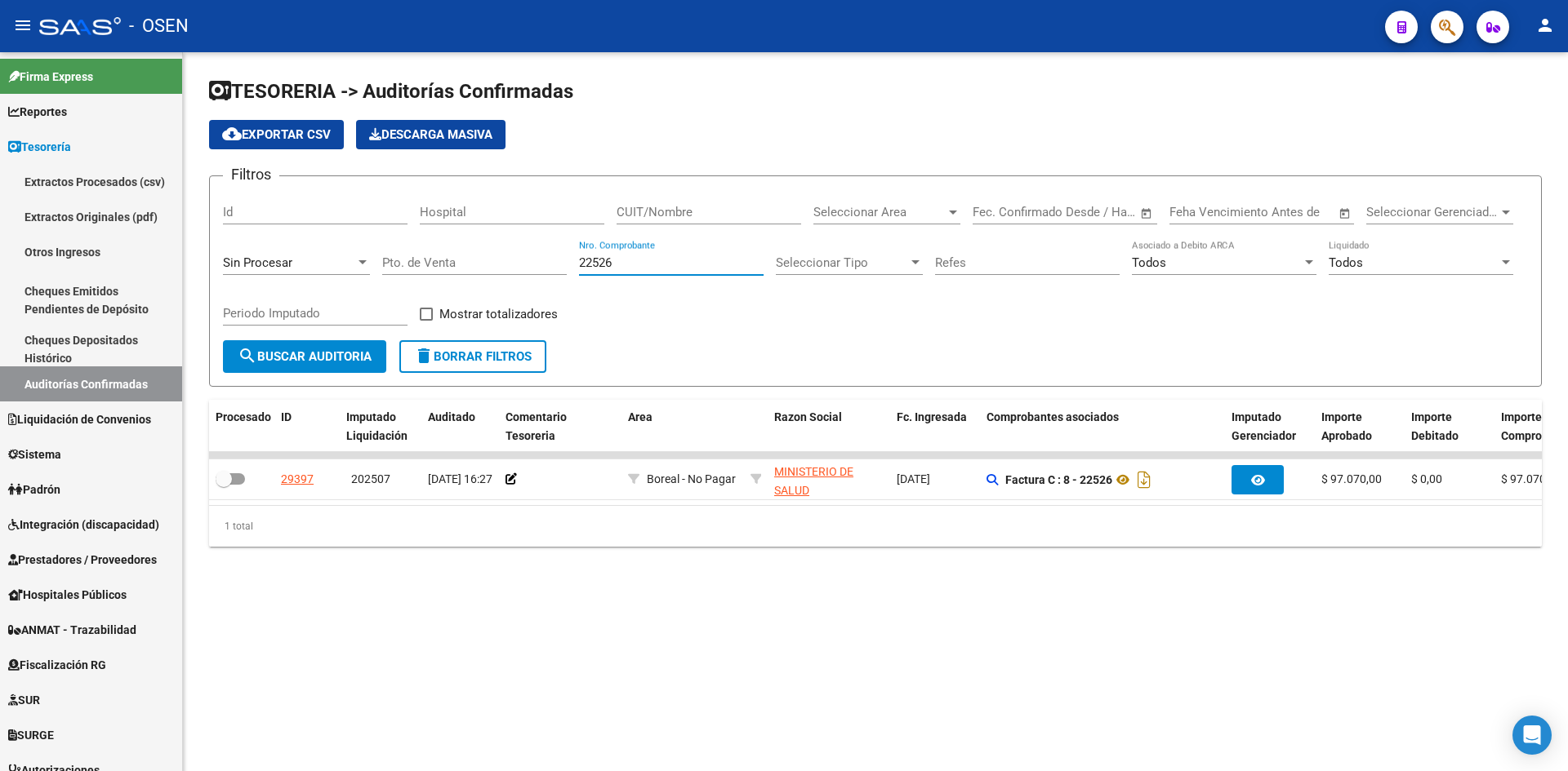
drag, startPoint x: 636, startPoint y: 259, endPoint x: 537, endPoint y: 261, distance: 99.0
click at [537, 261] on div "Filtros Id Hospital CUIT/Nombre Seleccionar Area Seleccionar Area Start date – …" at bounding box center [875, 265] width 1305 height 151
type input "12624"
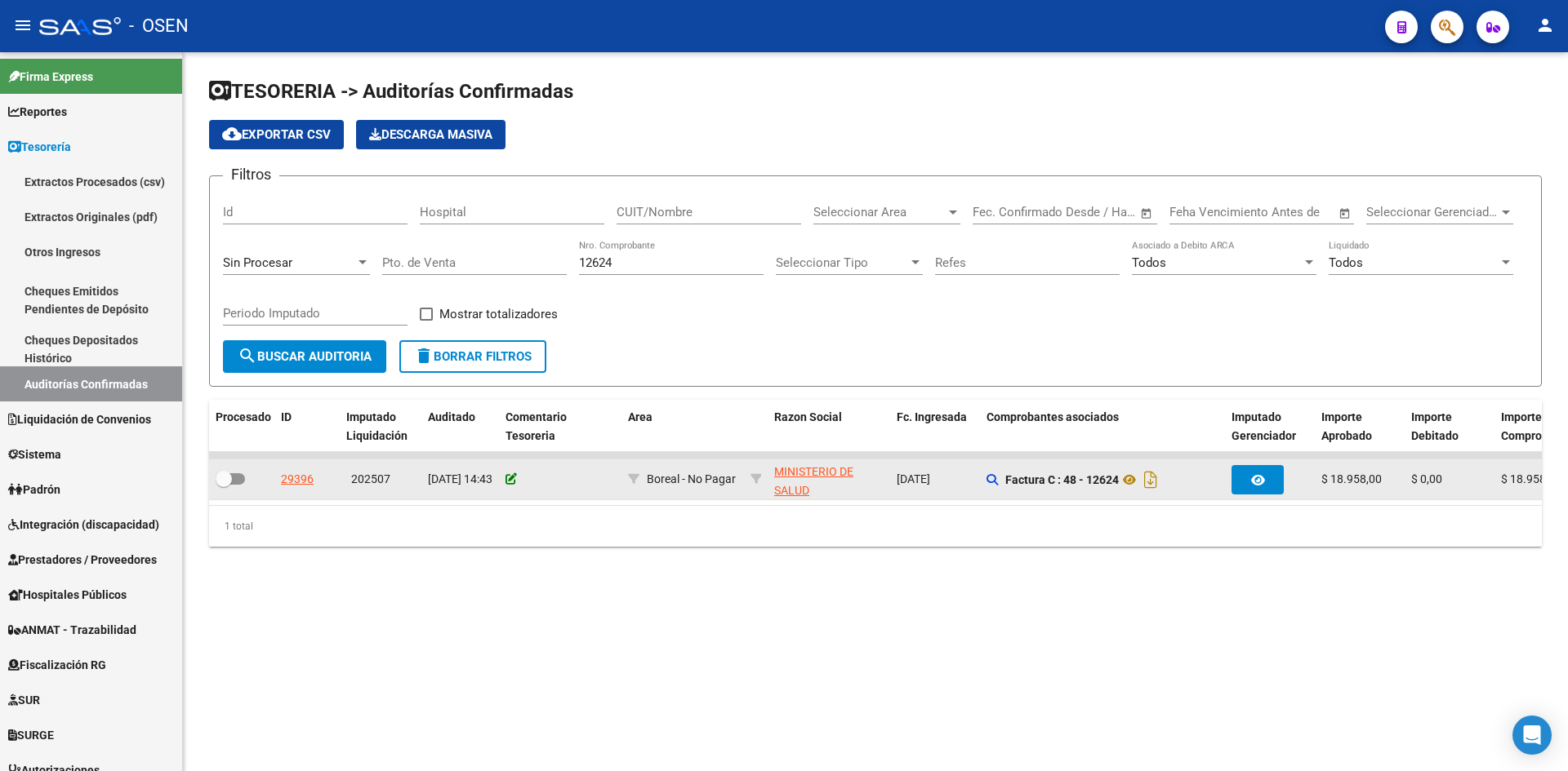
click at [510, 480] on icon at bounding box center [511, 479] width 11 height 11
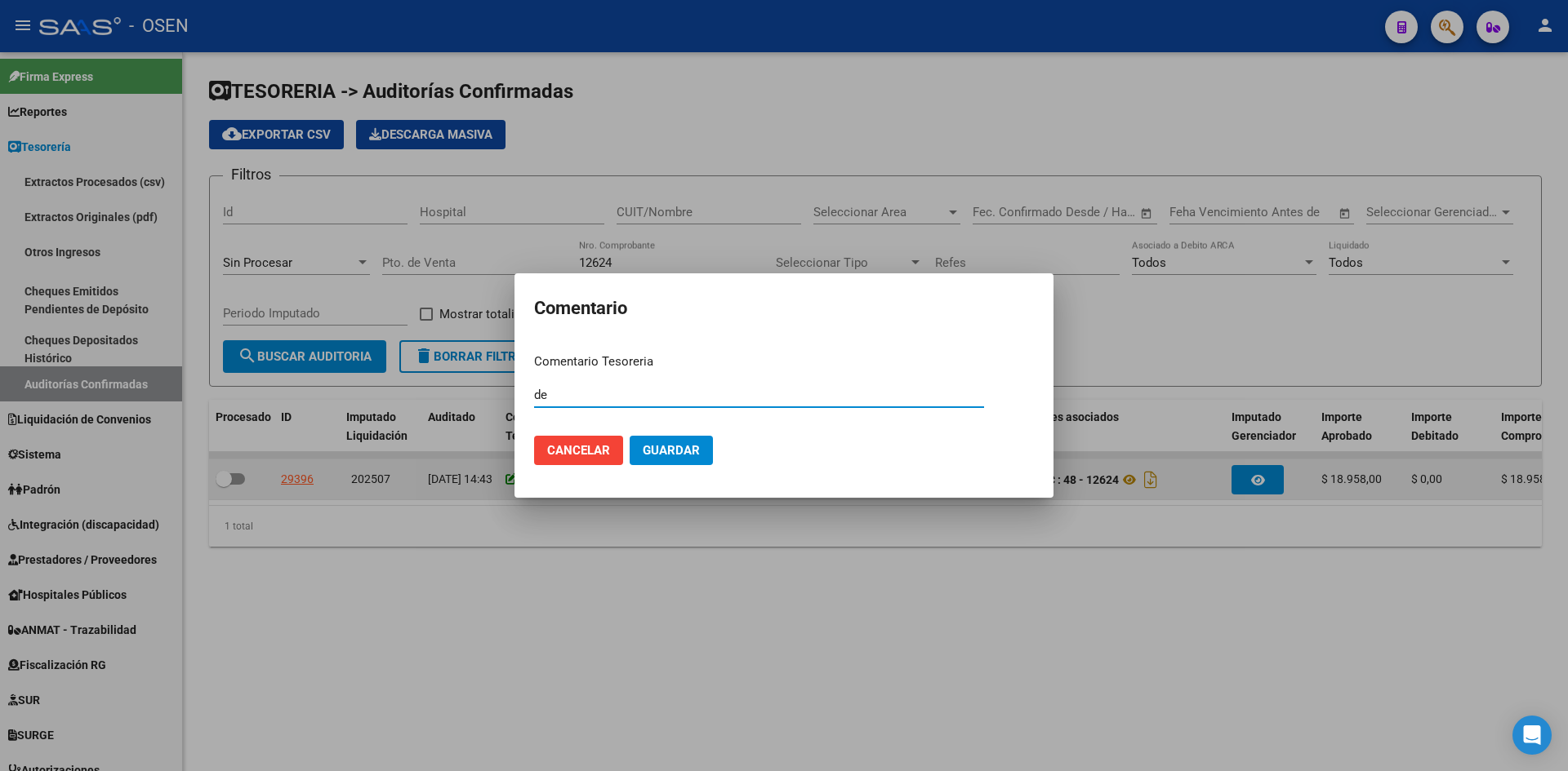
type input "d"
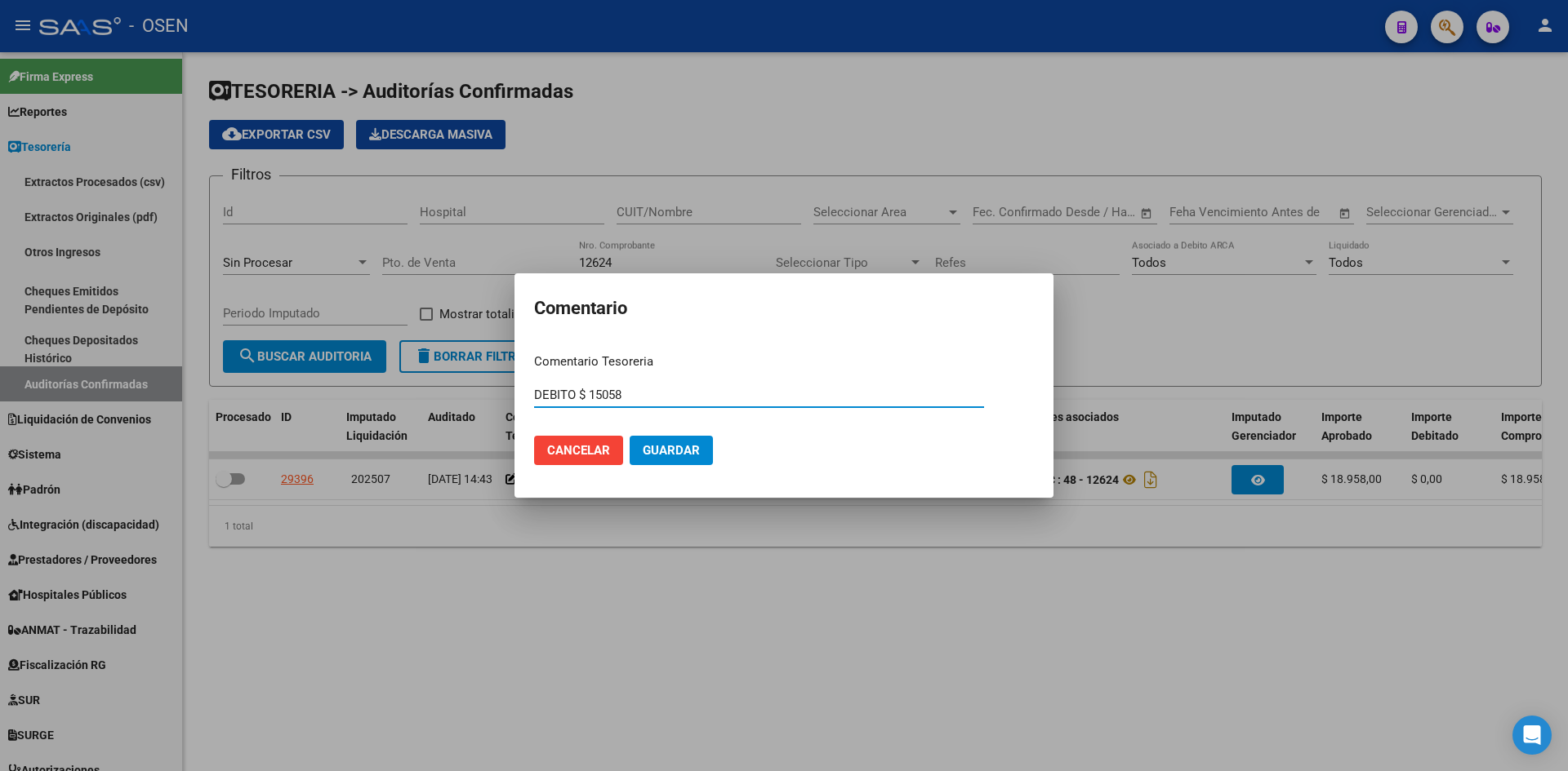
type input "DEBITO $ 15058"
click at [694, 458] on span "Guardar" at bounding box center [671, 451] width 57 height 15
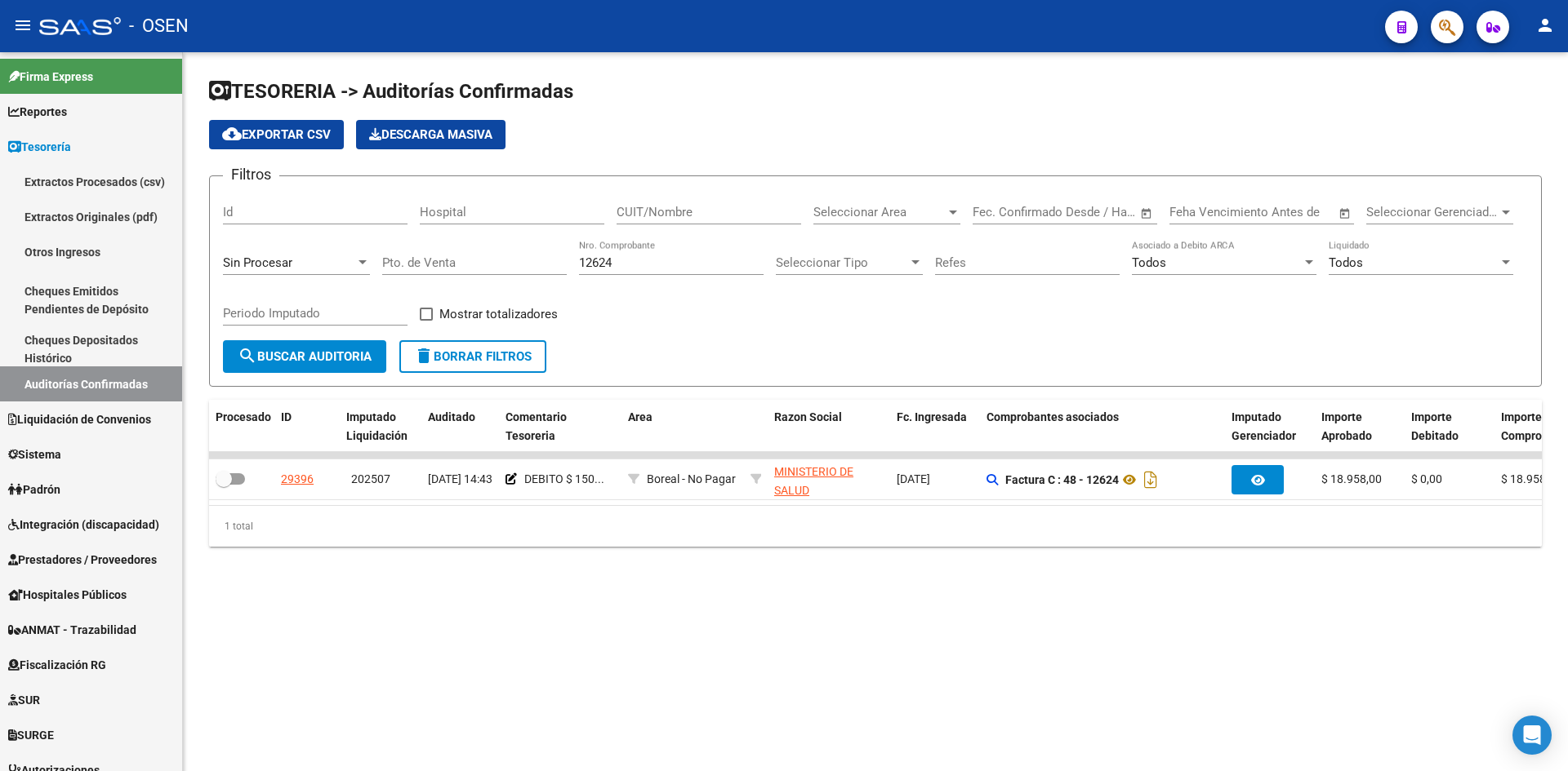
drag, startPoint x: 645, startPoint y: 266, endPoint x: 472, endPoint y: 253, distance: 173.5
click at [472, 253] on div "Filtros Id Hospital CUIT/Nombre Seleccionar Area Seleccionar Area Start date – …" at bounding box center [875, 265] width 1305 height 151
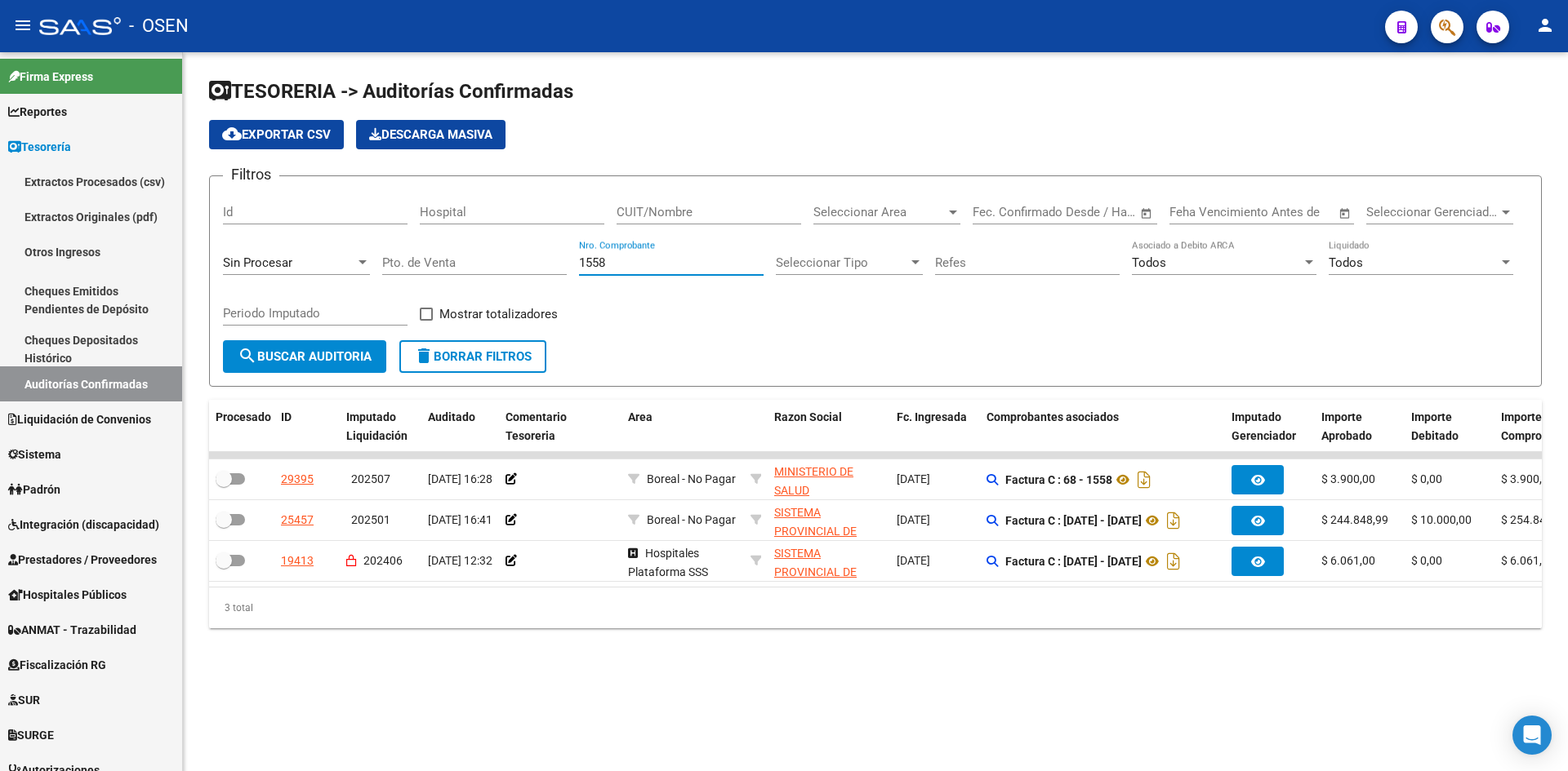
type input "1558"
